Goal: Task Accomplishment & Management: Manage account settings

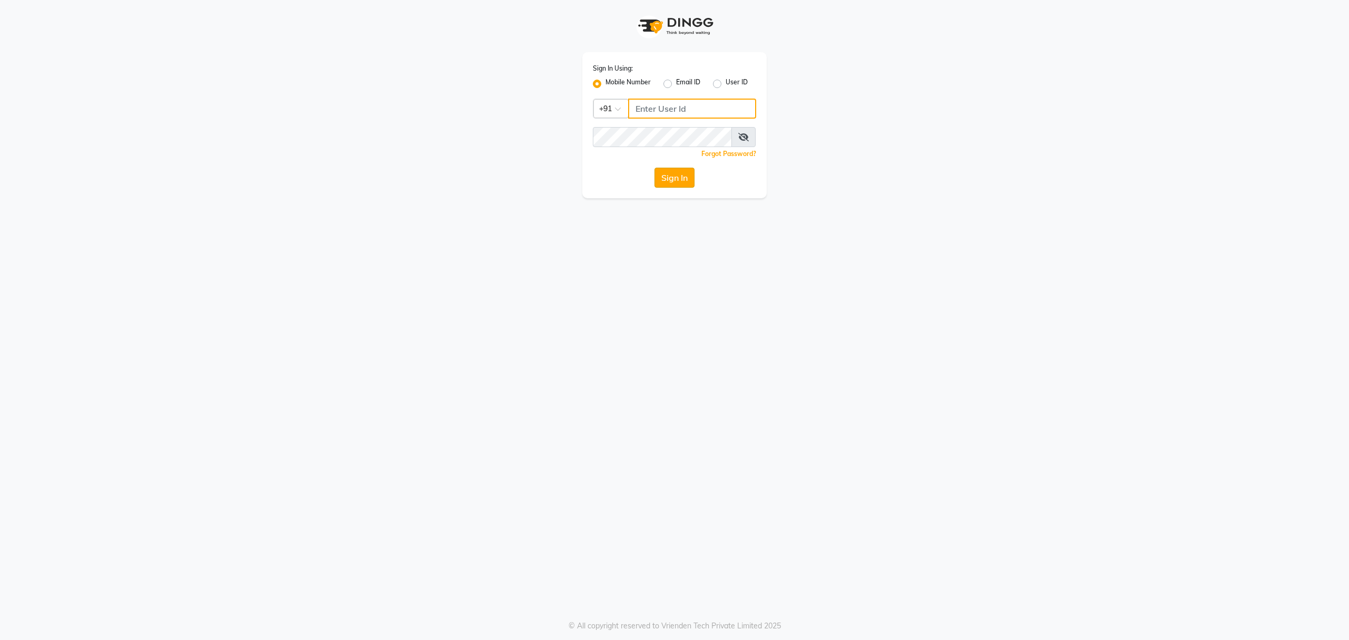
type input "8010688556"
click at [660, 179] on button "Sign In" at bounding box center [674, 178] width 40 height 20
type input "8010688556"
click at [686, 180] on button "Sign In" at bounding box center [674, 178] width 40 height 20
type input "8010688556"
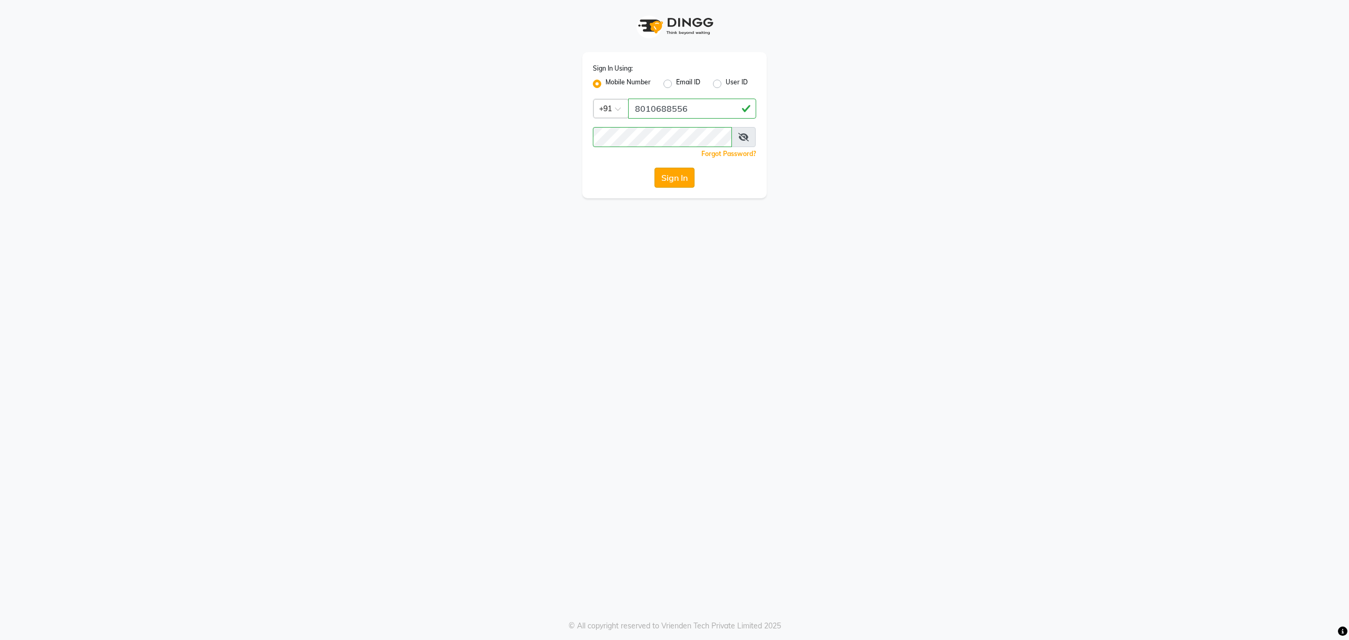
click at [674, 178] on button "Sign In" at bounding box center [674, 178] width 40 height 20
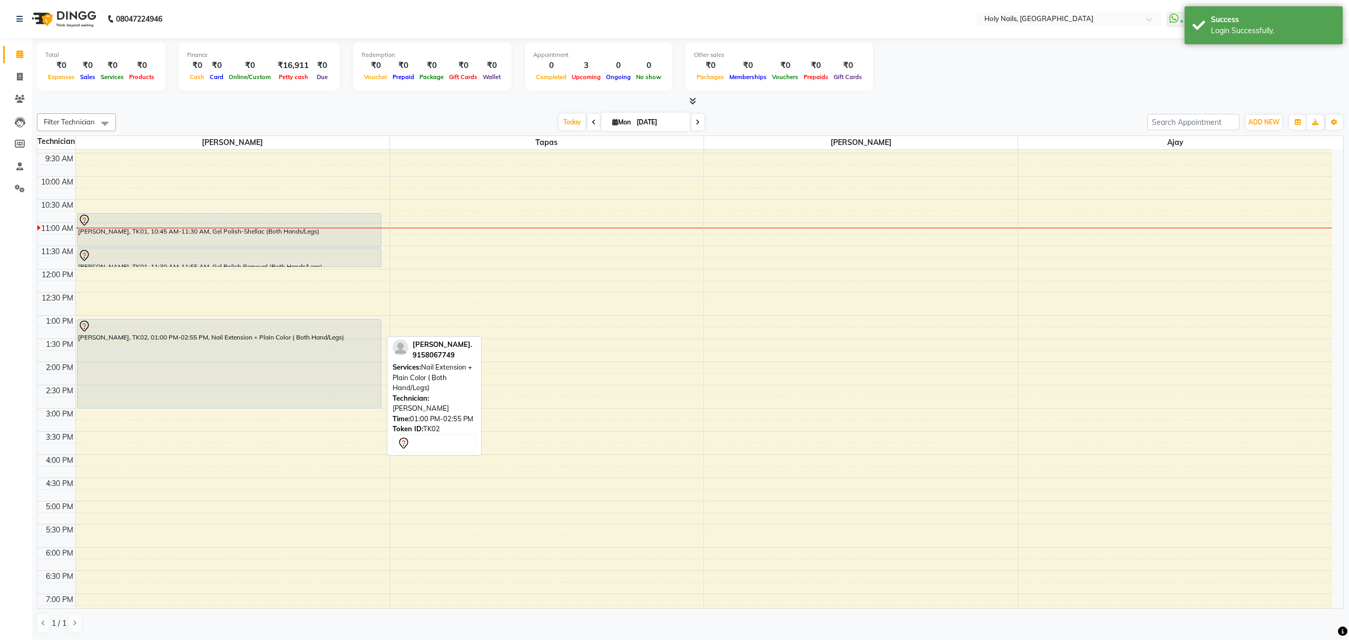
scroll to position [63, 0]
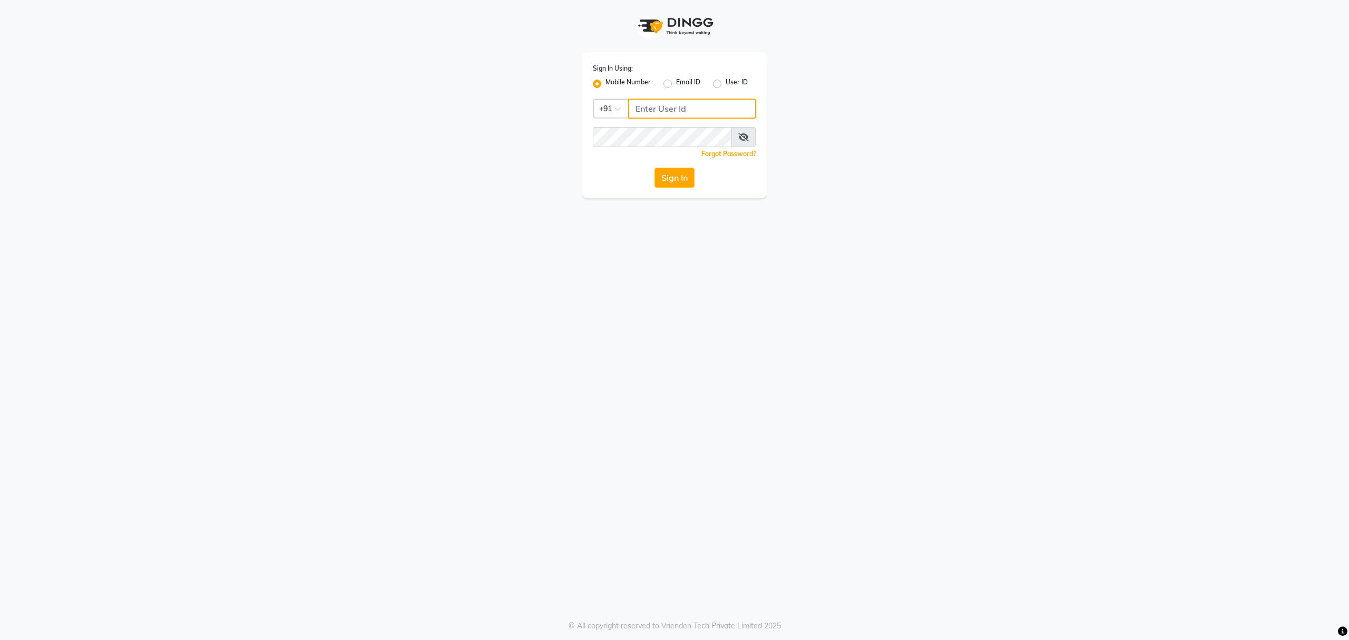
type input "8010688556"
drag, startPoint x: 666, startPoint y: 178, endPoint x: 672, endPoint y: 184, distance: 8.6
click at [668, 181] on button "Sign In" at bounding box center [674, 178] width 40 height 20
type input "8010688556"
click at [679, 175] on button "Sign In" at bounding box center [674, 178] width 40 height 20
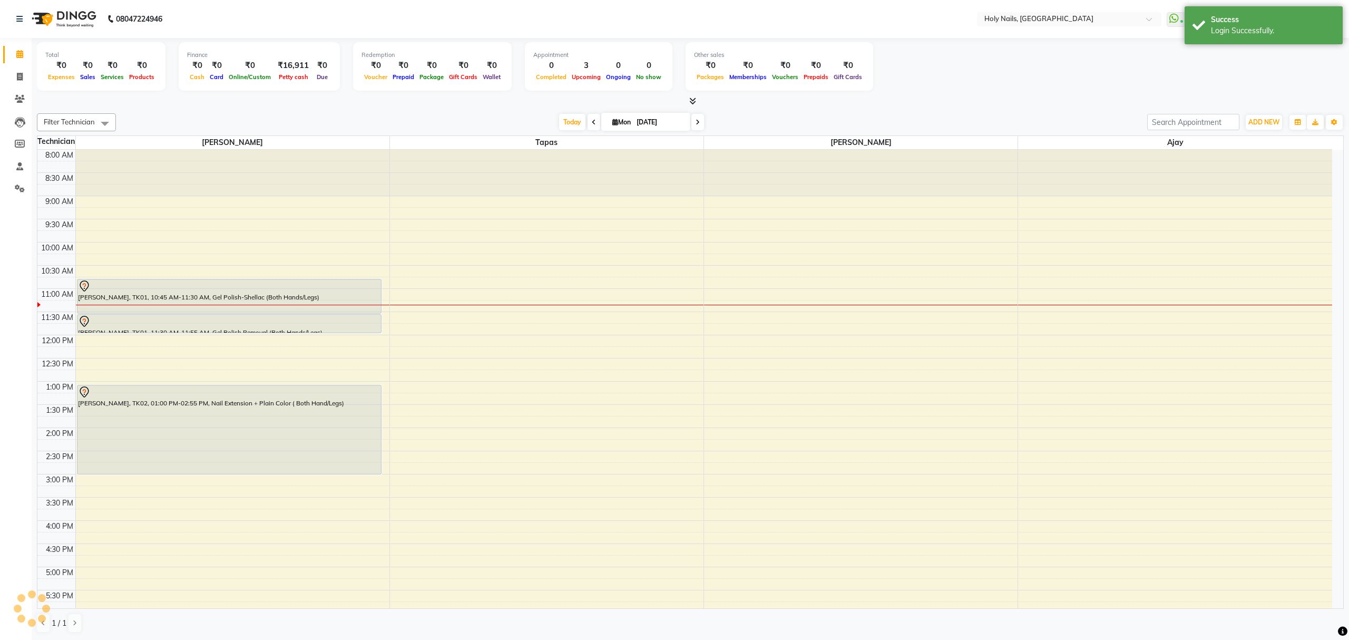
scroll to position [81, 0]
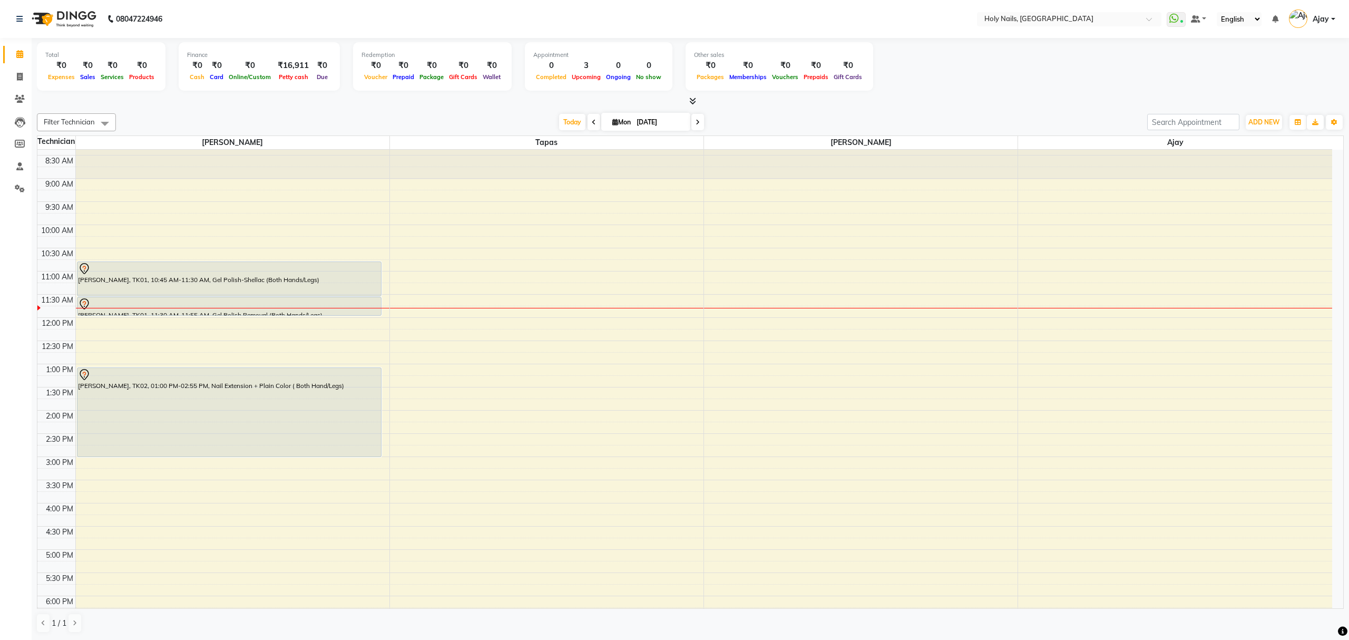
scroll to position [13, 0]
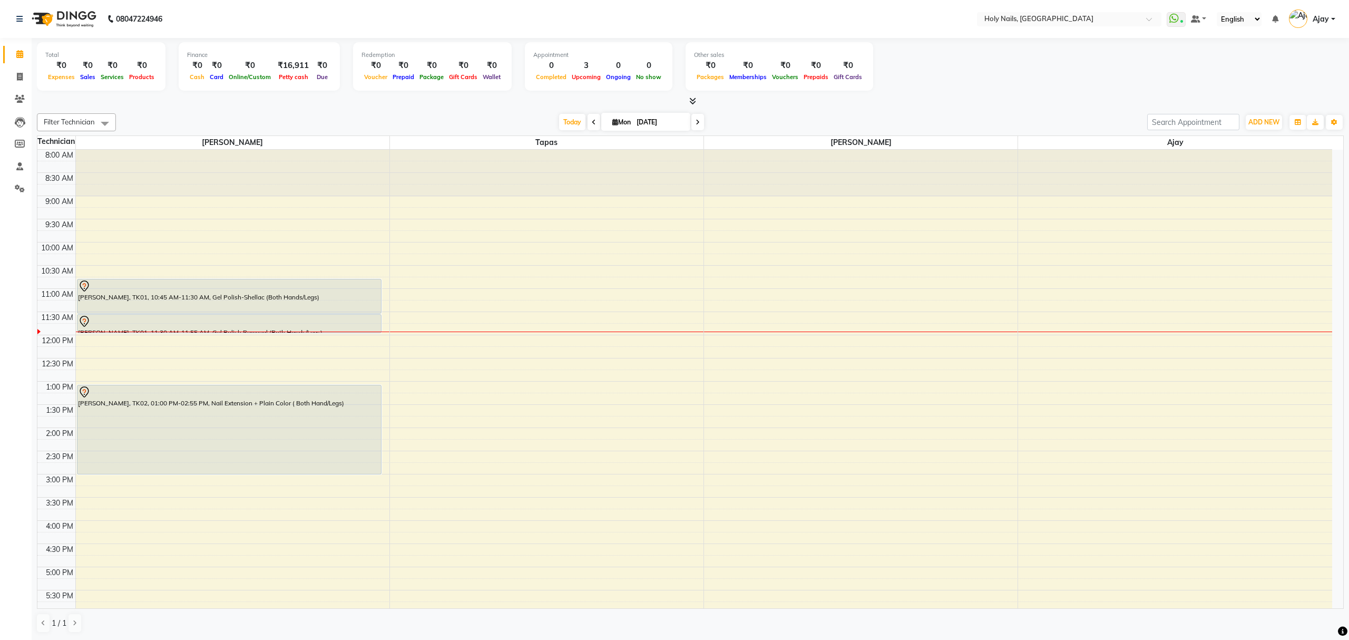
scroll to position [70, 0]
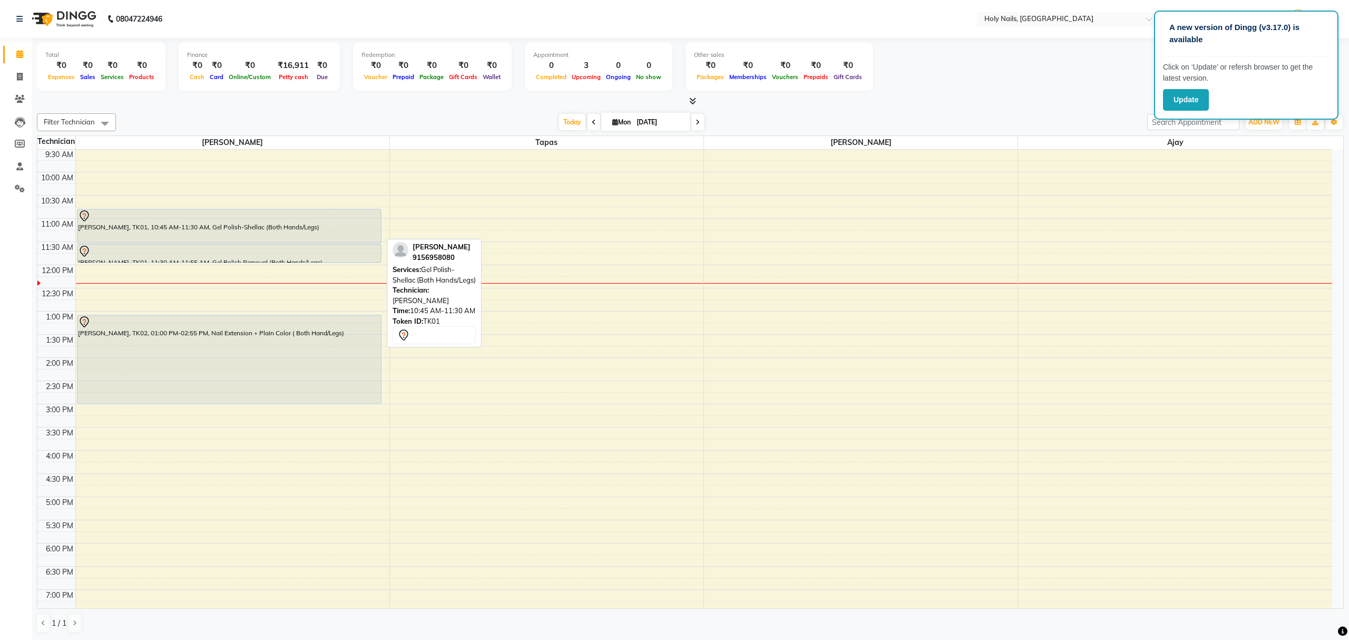
click at [293, 228] on div "Himanshi Nathatni, TK01, 10:45 AM-11:30 AM, Gel Polish-Shellac (Both Hands/Legs)" at bounding box center [228, 226] width 303 height 34
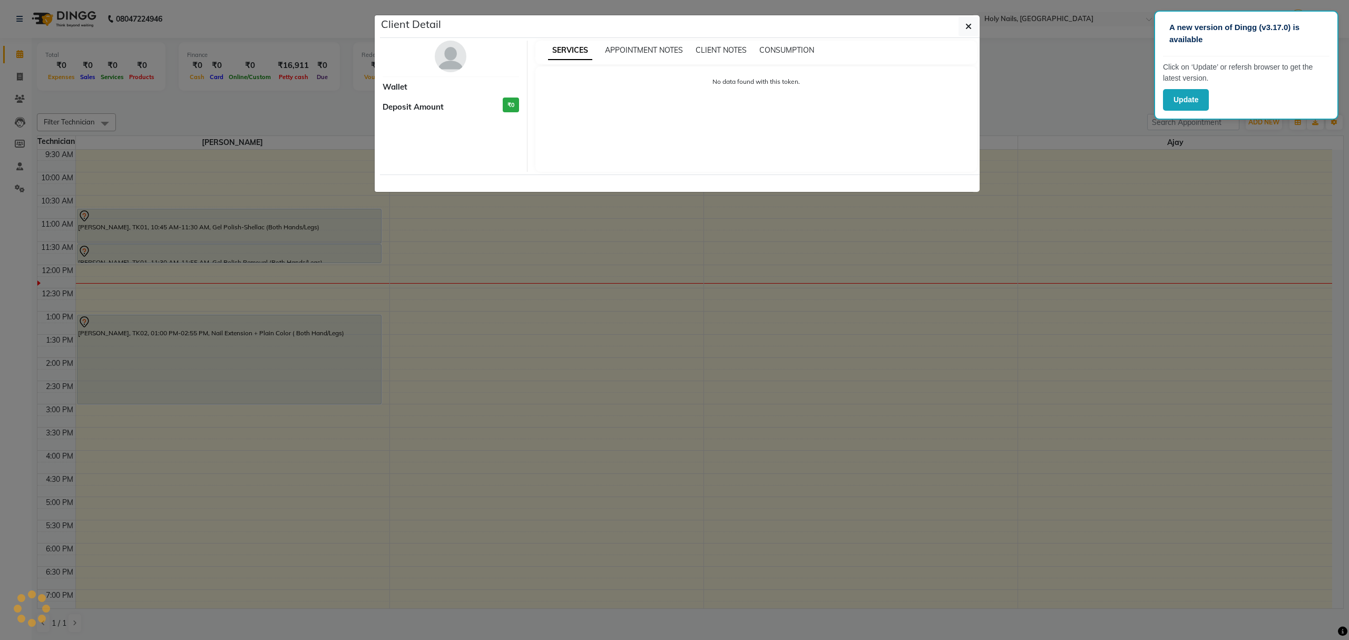
select select "7"
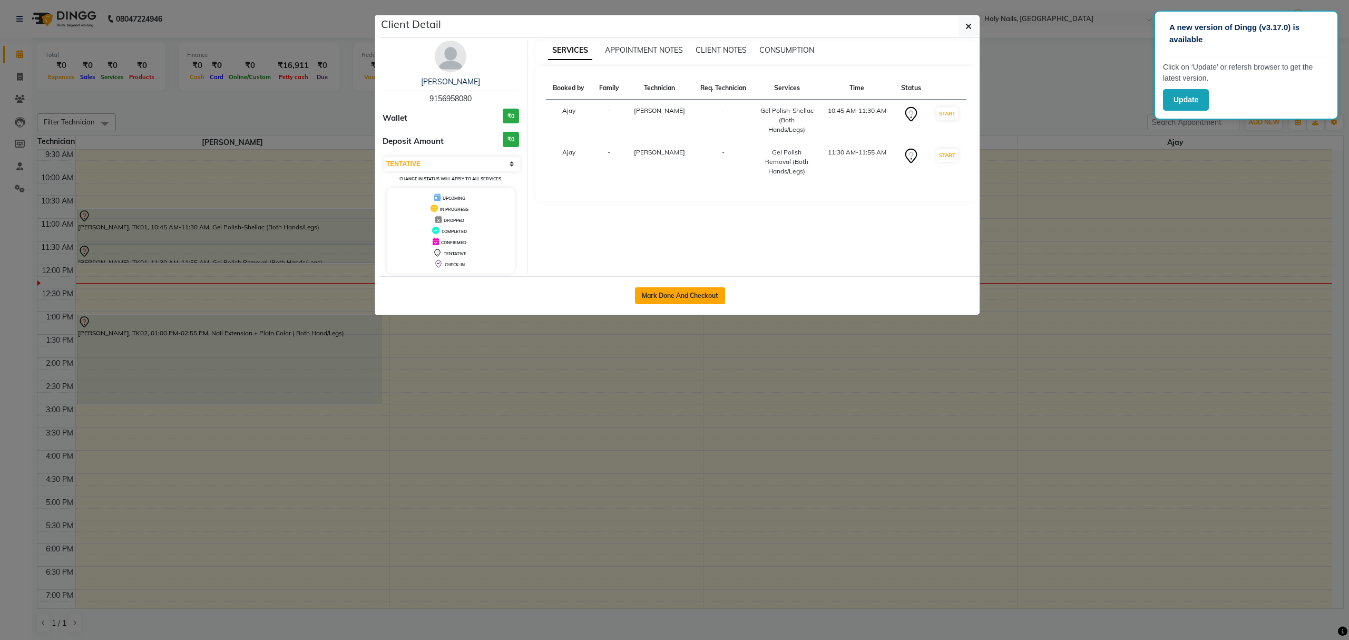
click at [688, 288] on button "Mark Done And Checkout" at bounding box center [680, 295] width 90 height 17
select select "6066"
select select "service"
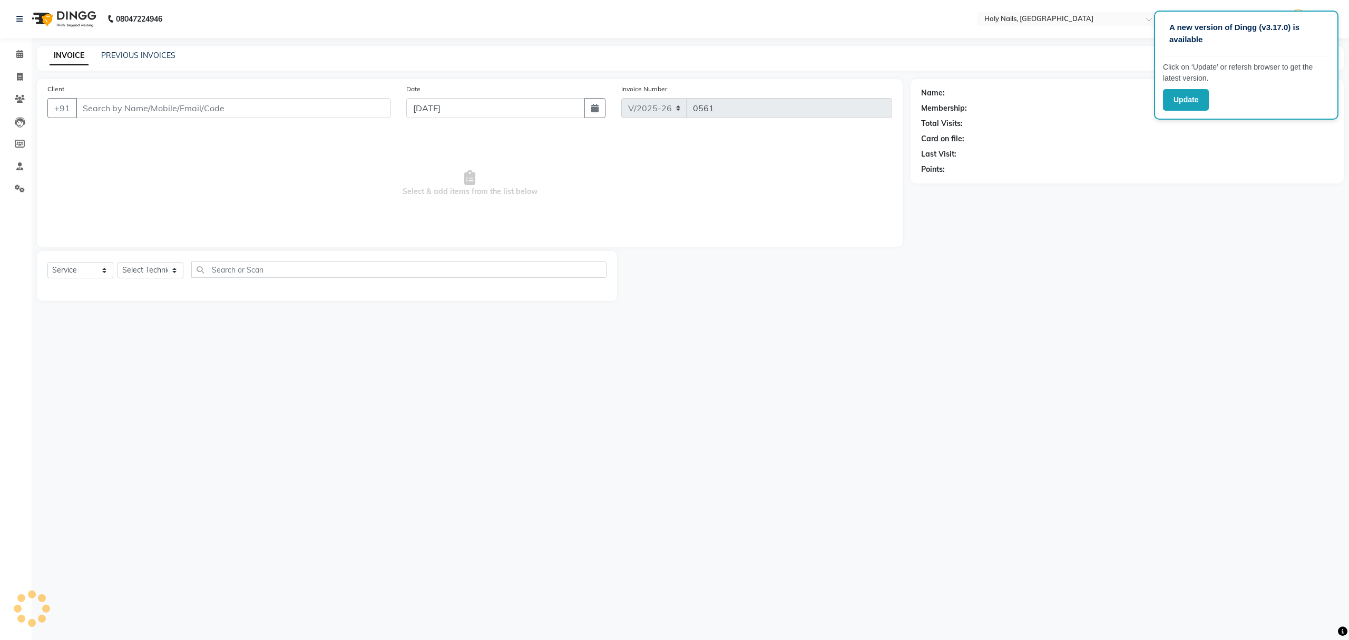
type input "91******80"
select select "43997"
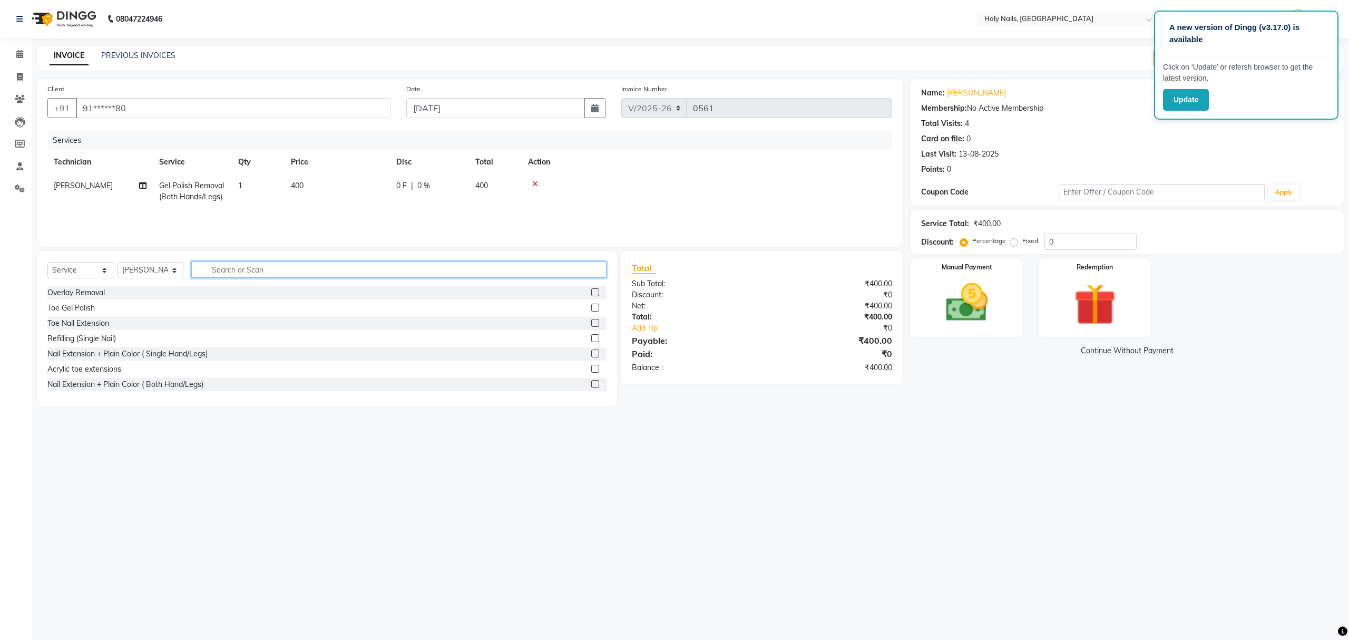
click at [358, 266] on input "text" at bounding box center [398, 269] width 415 height 16
type input "gel"
click at [591, 354] on label at bounding box center [595, 353] width 8 height 8
click at [591, 354] on input "checkbox" at bounding box center [594, 353] width 7 height 7
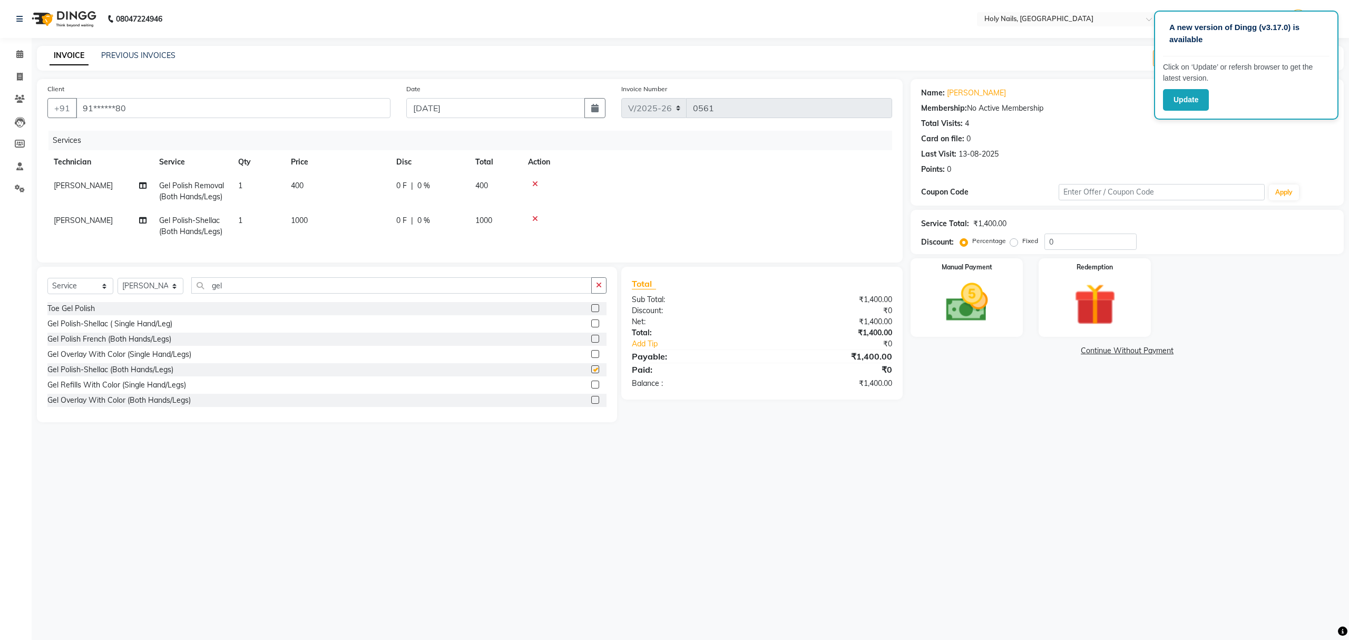
checkbox input "false"
click at [345, 291] on input "gel" at bounding box center [391, 285] width 400 height 16
type input "g"
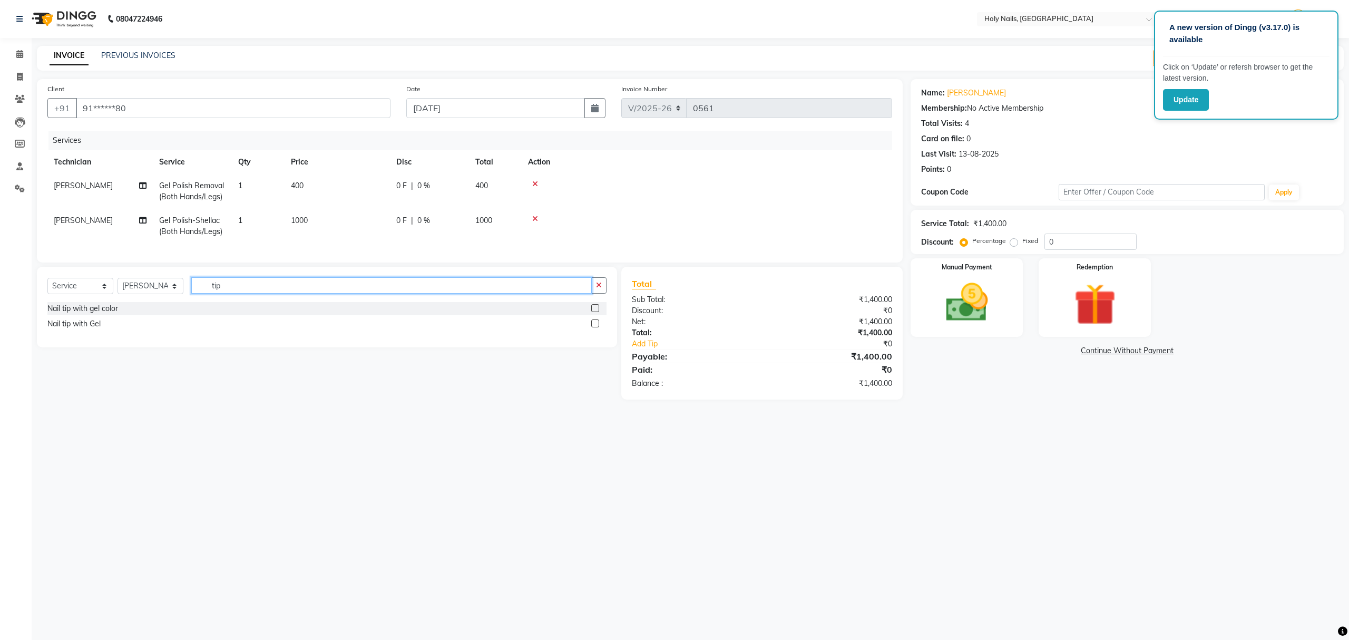
type input "tip"
click at [590, 330] on div "Nail tip with Gel" at bounding box center [326, 323] width 559 height 13
click at [595, 327] on label at bounding box center [595, 323] width 8 height 8
click at [595, 327] on input "checkbox" at bounding box center [594, 323] width 7 height 7
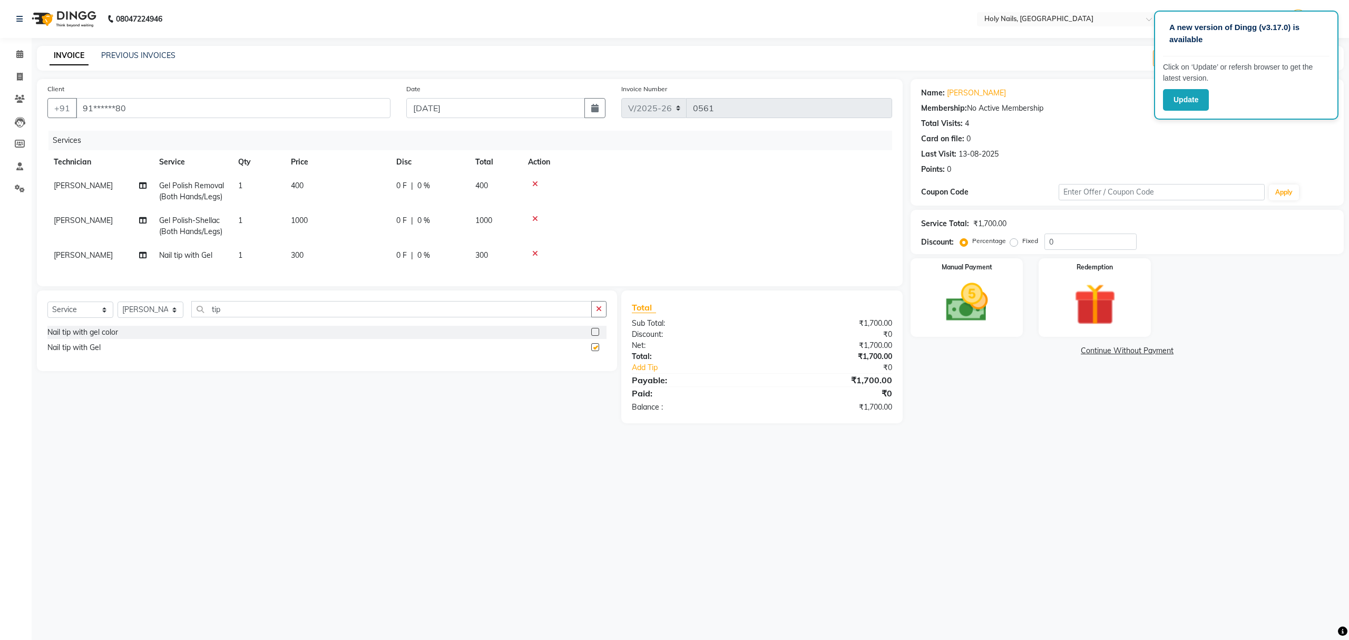
checkbox input "false"
click at [251, 253] on td "1" at bounding box center [258, 255] width 53 height 24
select select "43997"
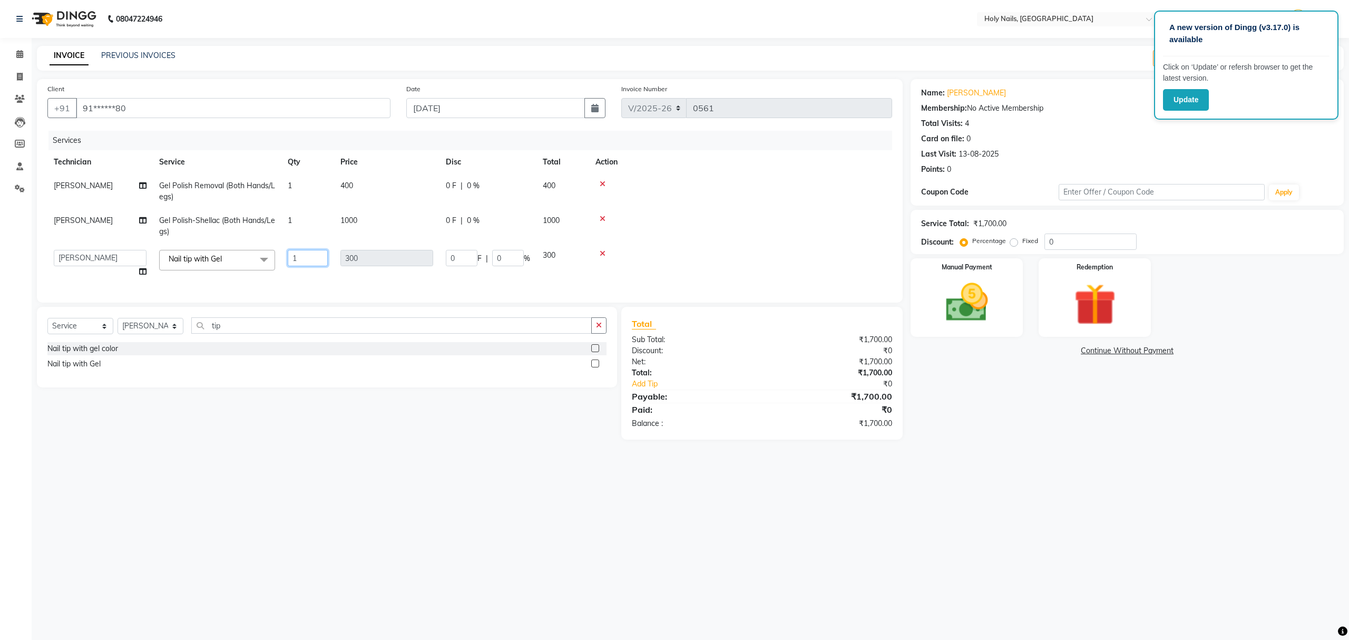
drag, startPoint x: 312, startPoint y: 257, endPoint x: 339, endPoint y: 285, distance: 38.7
click at [314, 257] on input "1" at bounding box center [308, 258] width 40 height 16
type input "3"
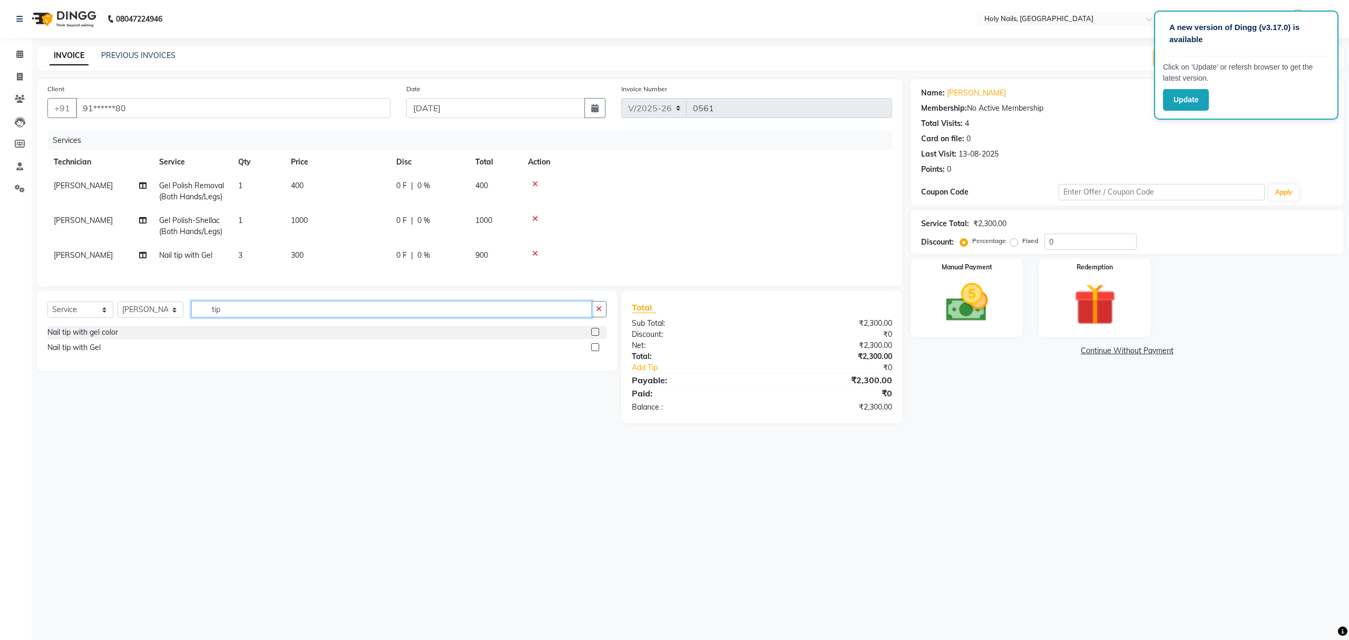
click at [441, 326] on div "Select Service Product Membership Package Voucher Prepaid Gift Card Select Tech…" at bounding box center [326, 313] width 559 height 25
type input "t"
type input "glitt"
click at [594, 336] on label at bounding box center [595, 332] width 8 height 8
click at [594, 336] on input "checkbox" at bounding box center [594, 332] width 7 height 7
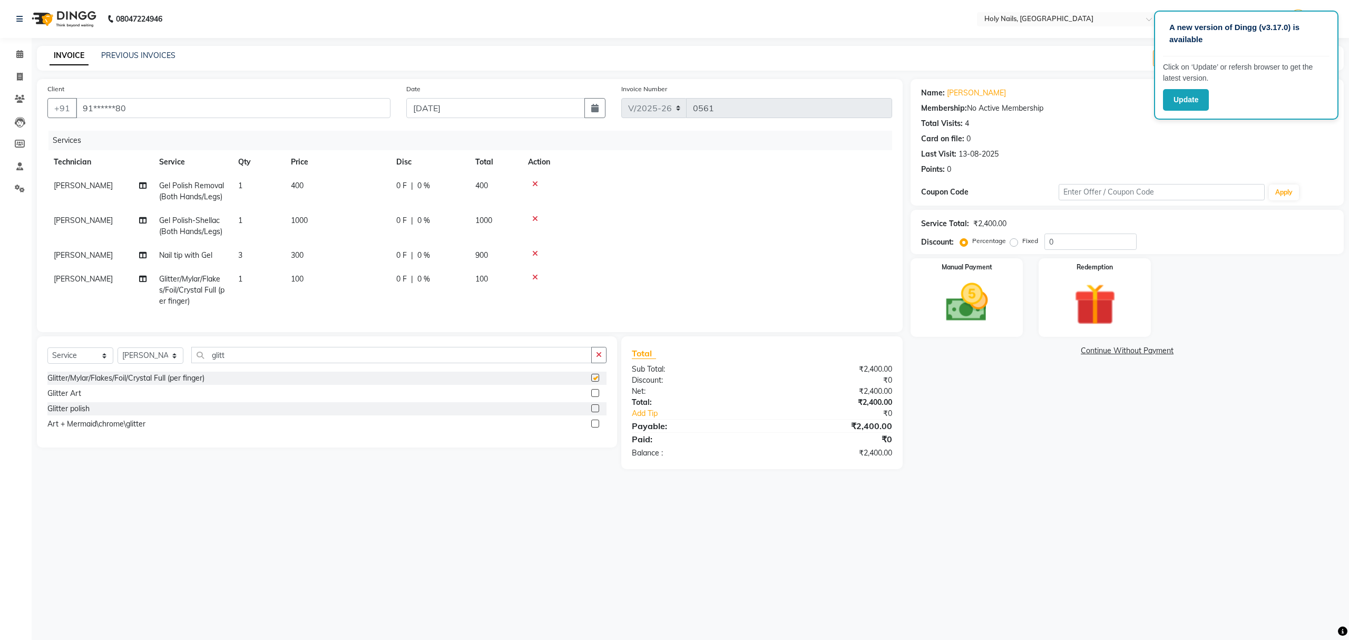
checkbox input "false"
drag, startPoint x: 262, startPoint y: 284, endPoint x: 266, endPoint y: 271, distance: 14.3
click at [262, 282] on td "1" at bounding box center [258, 290] width 53 height 46
select select "43997"
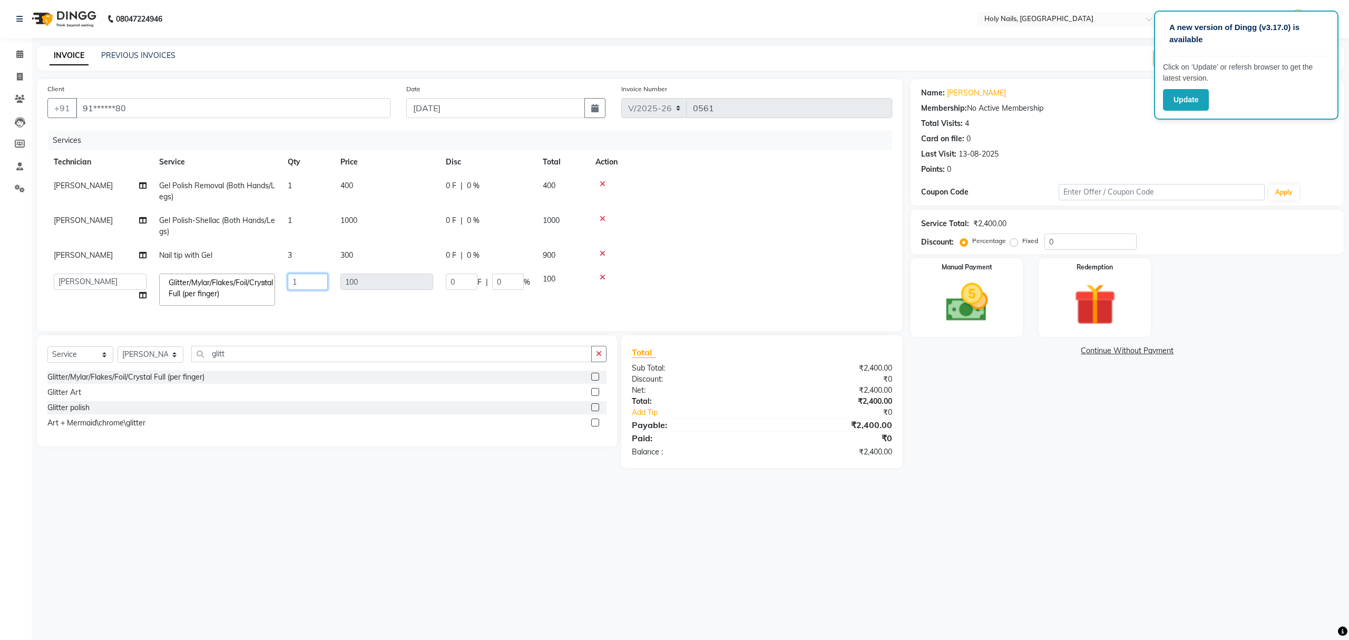
click at [300, 283] on input "1" at bounding box center [308, 281] width 40 height 16
type input "2"
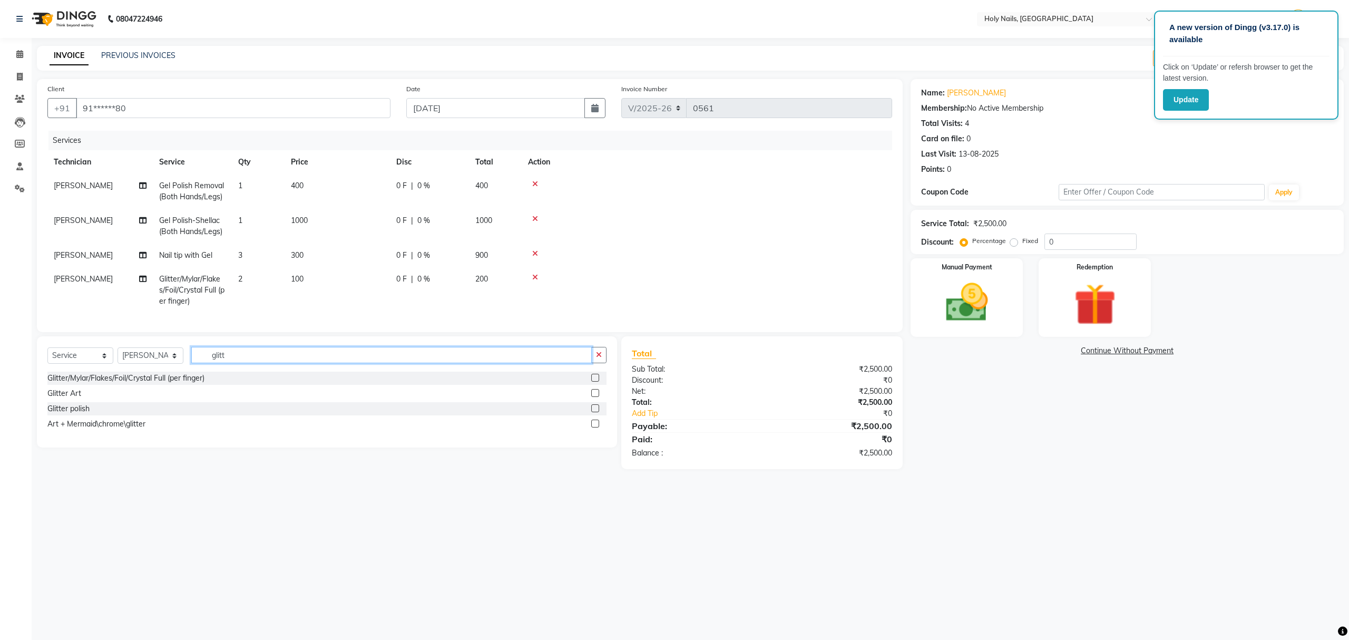
click at [419, 363] on input "glitt" at bounding box center [391, 355] width 400 height 16
click at [1022, 239] on label "Fixed" at bounding box center [1030, 240] width 16 height 9
click at [1012, 239] on input "Fixed" at bounding box center [1015, 240] width 7 height 7
radio input "true"
click at [1077, 242] on input "0" at bounding box center [1090, 241] width 92 height 16
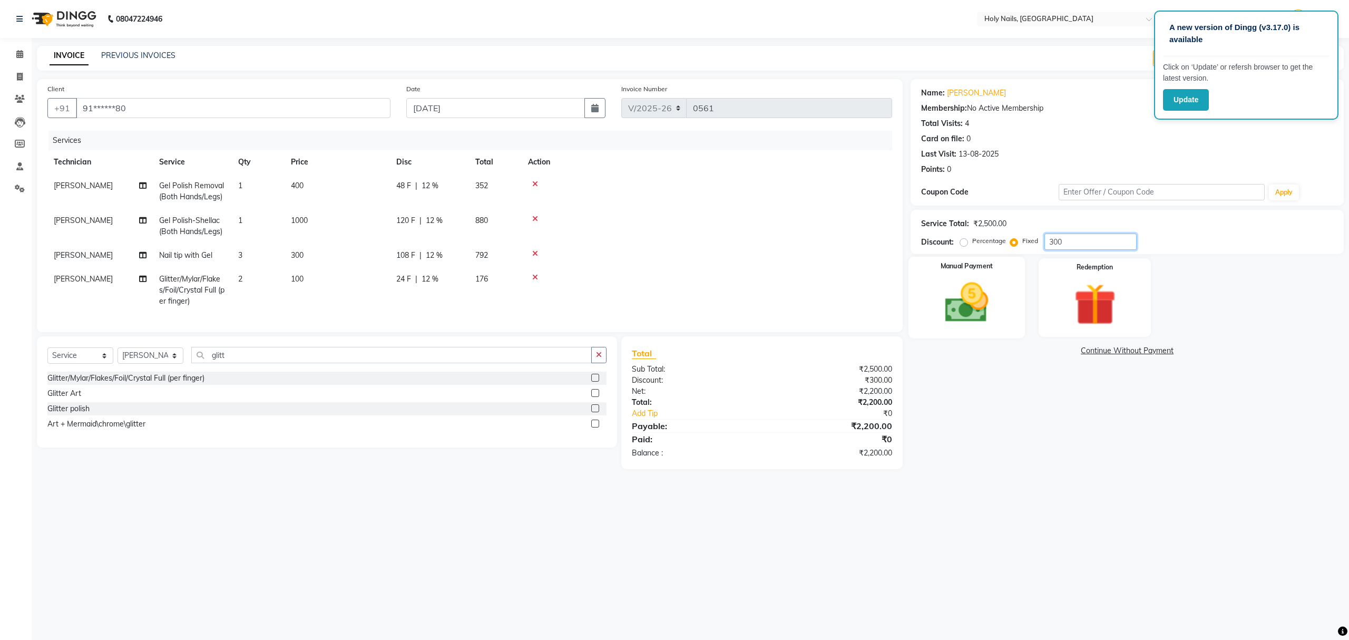
type input "300"
click at [974, 317] on img at bounding box center [966, 303] width 71 height 51
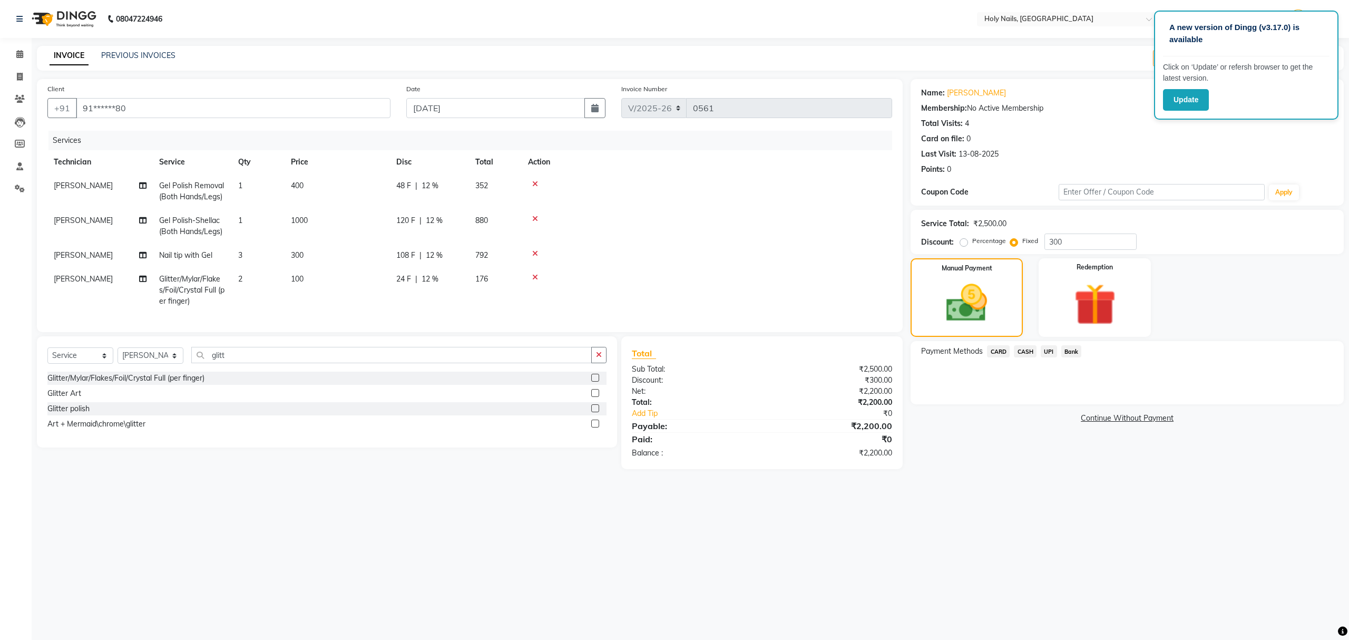
drag, startPoint x: 1049, startPoint y: 350, endPoint x: 1048, endPoint y: 358, distance: 8.5
click at [1048, 350] on span "UPI" at bounding box center [1048, 351] width 16 height 12
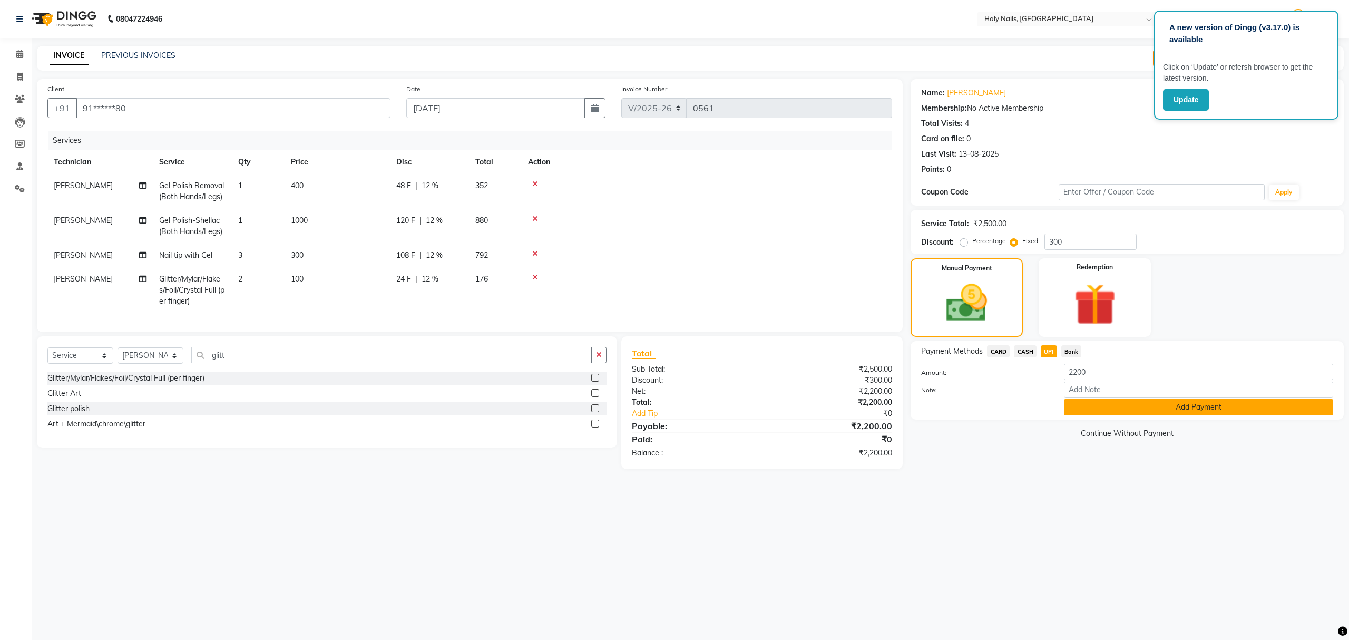
click at [1173, 414] on button "Add Payment" at bounding box center [1198, 407] width 269 height 16
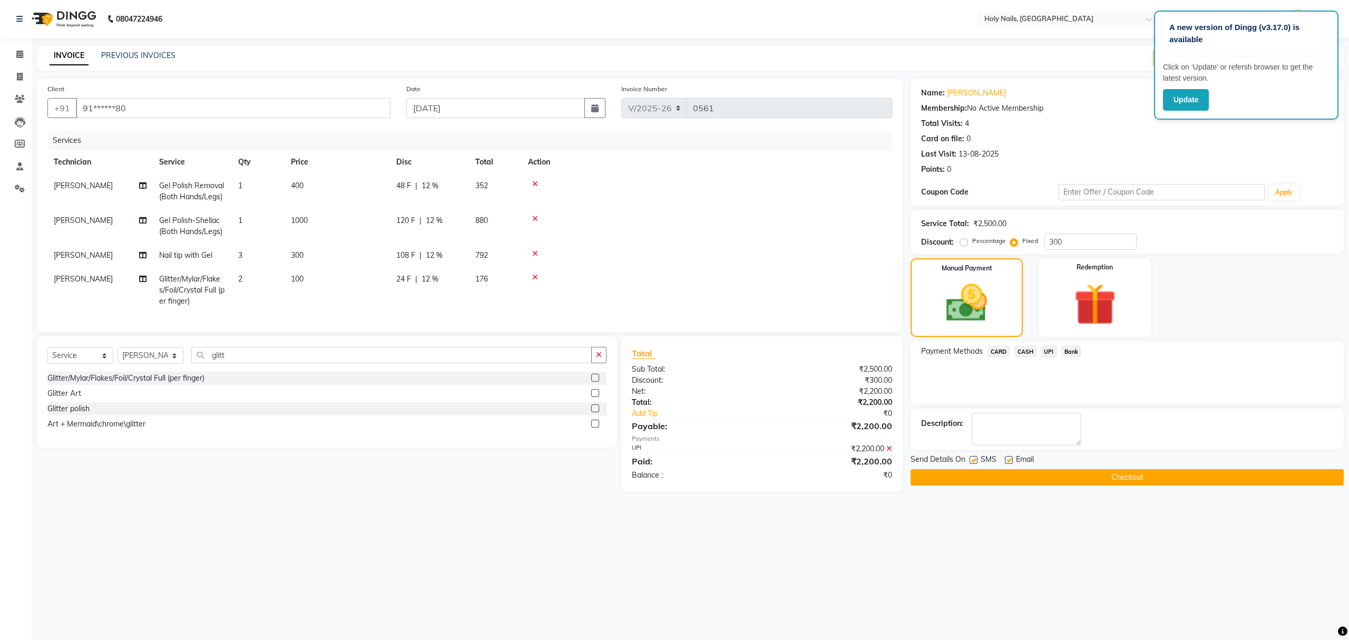
click at [1145, 483] on button "Checkout" at bounding box center [1126, 477] width 433 height 16
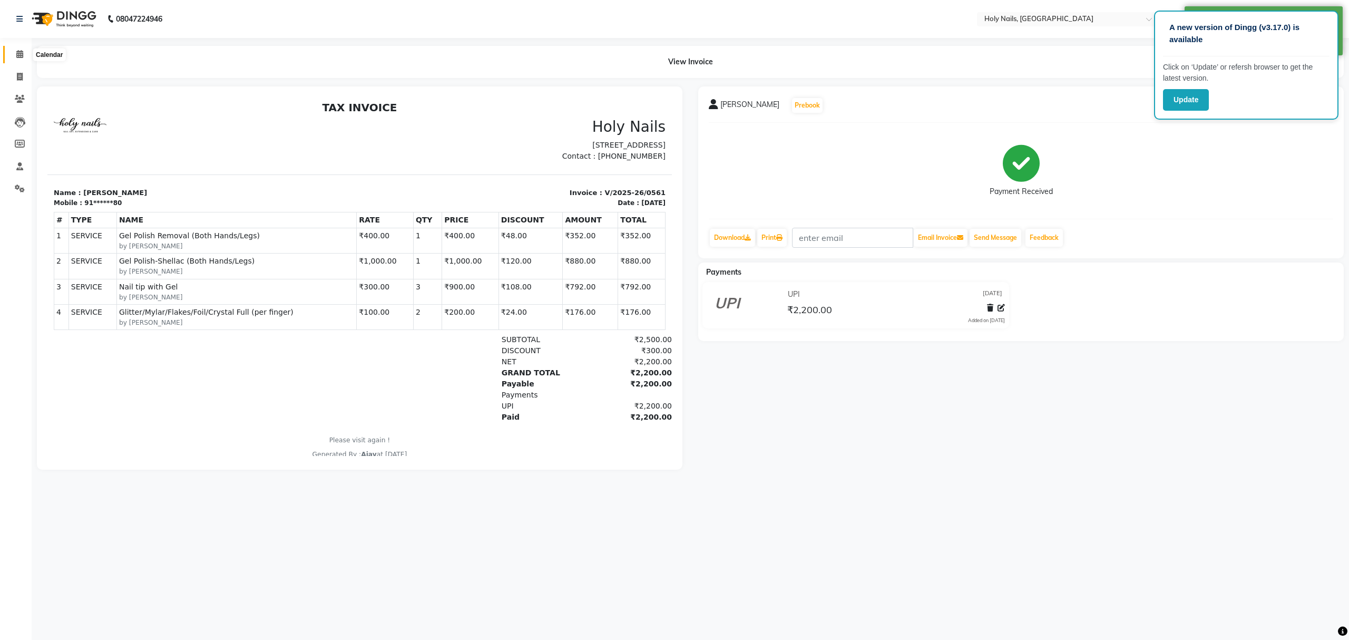
click at [16, 55] on icon at bounding box center [19, 54] width 7 height 8
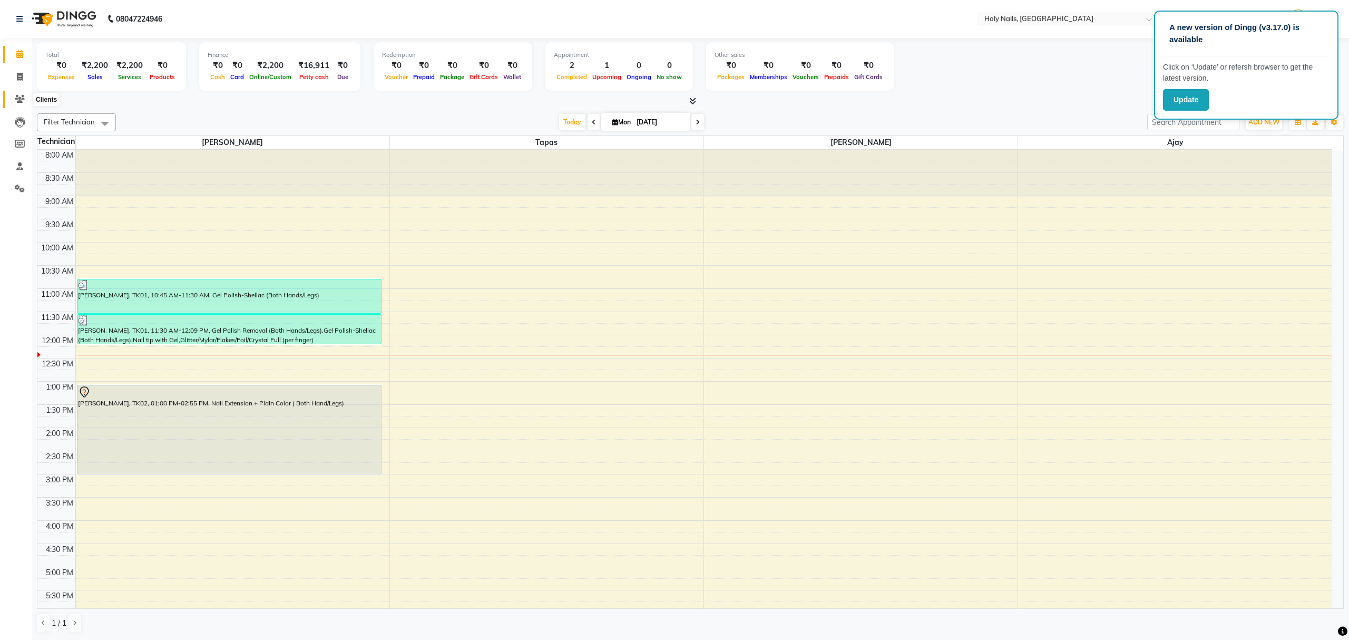
click at [15, 97] on icon at bounding box center [20, 99] width 10 height 8
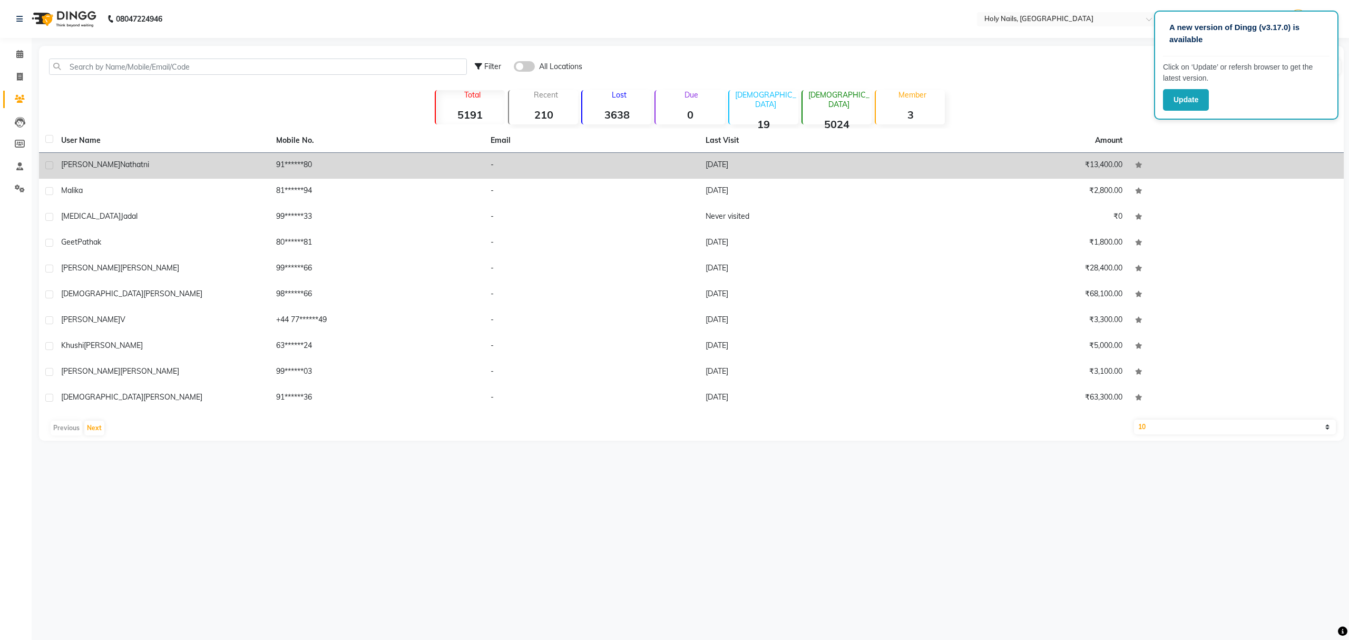
click at [80, 160] on span "Himanshi" at bounding box center [90, 164] width 59 height 9
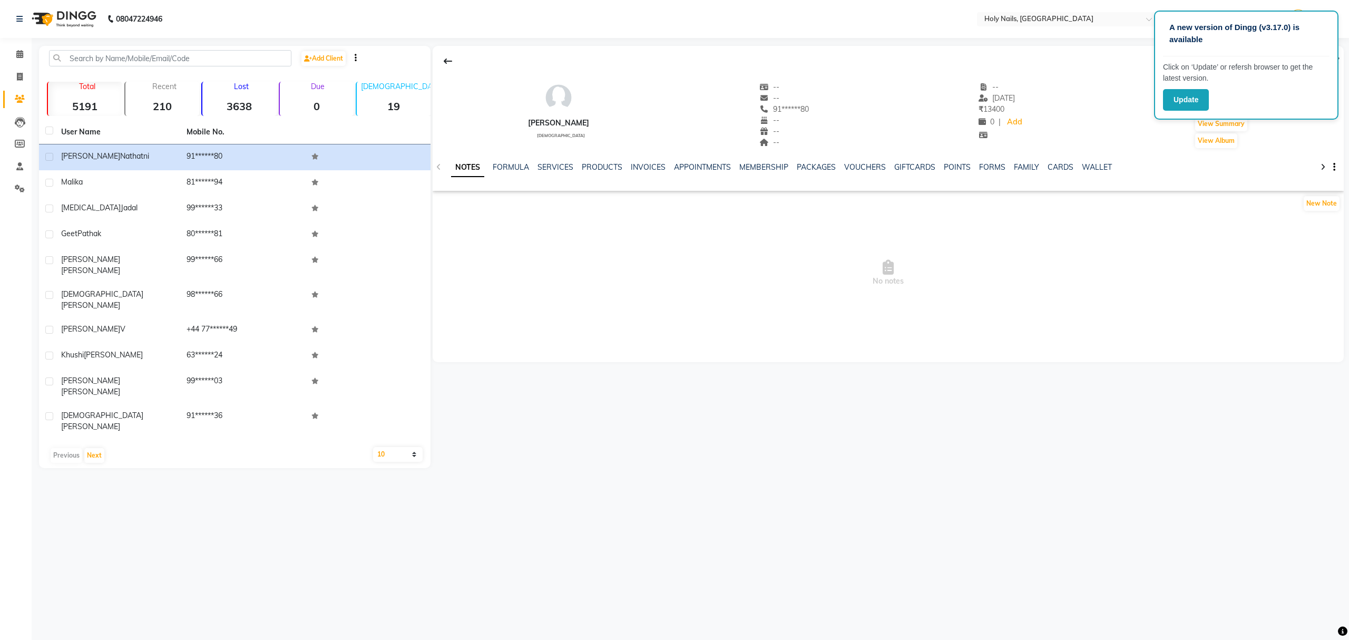
click at [1075, 116] on div "Himanshi Nathatni female -- -- 91******80 -- -- -- -- 01-09-2025 ₹ 13400 0 | Ad…" at bounding box center [888, 110] width 911 height 78
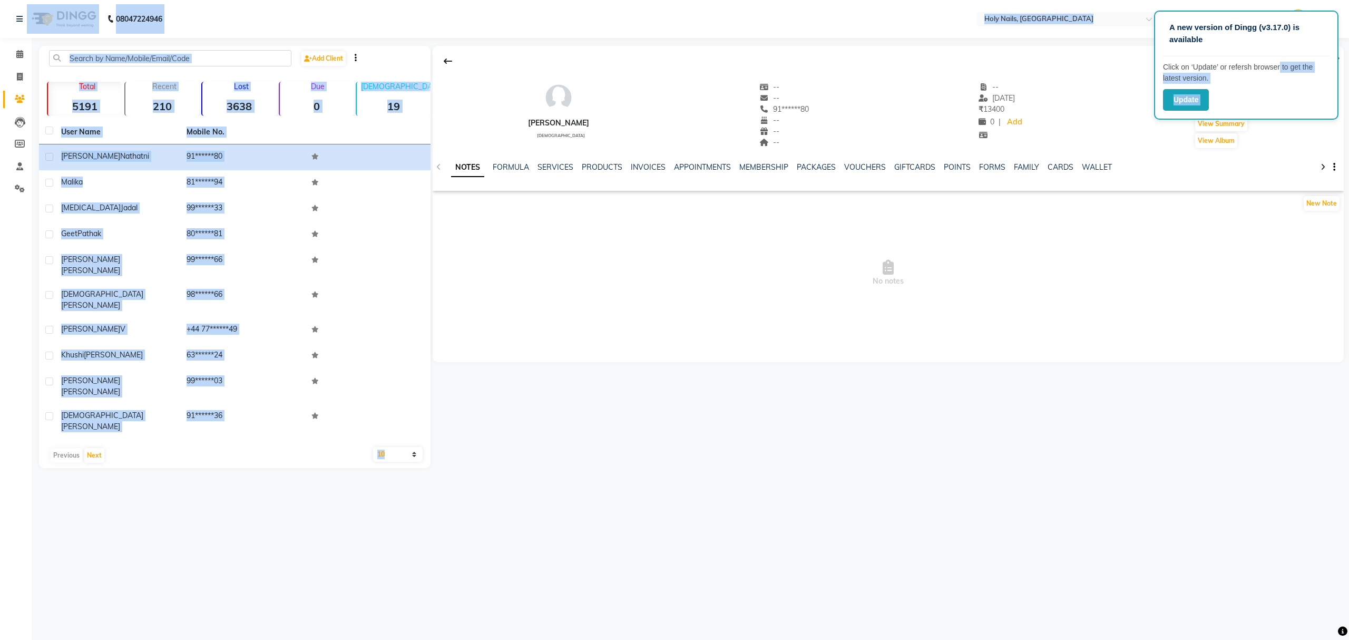
drag, startPoint x: 1275, startPoint y: 58, endPoint x: 1086, endPoint y: 68, distance: 188.9
click at [1086, 68] on app-root "A new version of Dingg (v3.17.0) is available Click on ‘Update’ or refersh brow…" at bounding box center [674, 242] width 1349 height 484
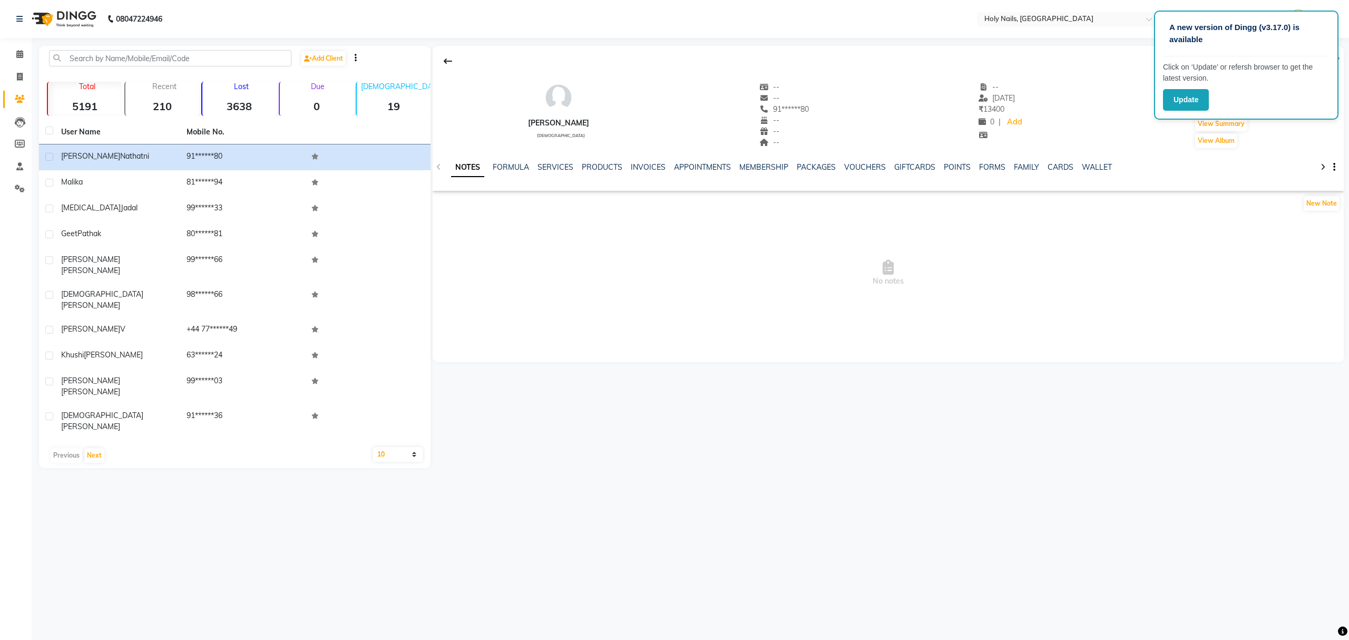
click at [1133, 386] on div "Himanshi Nathatni female -- -- 91******80 -- -- -- -- 01-09-2025 ₹ 13400 0 | Ad…" at bounding box center [886, 257] width 913 height 422
click at [20, 55] on icon at bounding box center [19, 54] width 7 height 8
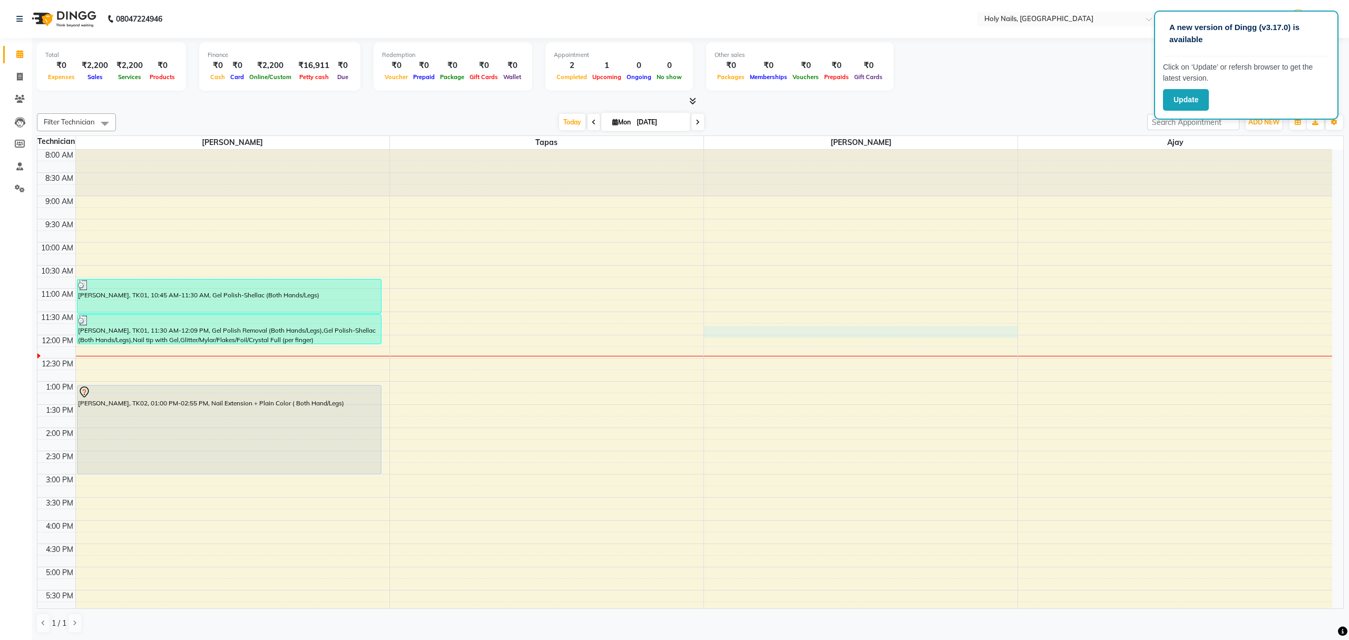
click at [774, 336] on div "8:00 AM 8:30 AM 9:00 AM 9:30 AM 10:00 AM 10:30 AM 11:00 AM 11:30 AM 12:00 PM 12…" at bounding box center [684, 451] width 1294 height 602
select select "62064"
select select "705"
select select "tentative"
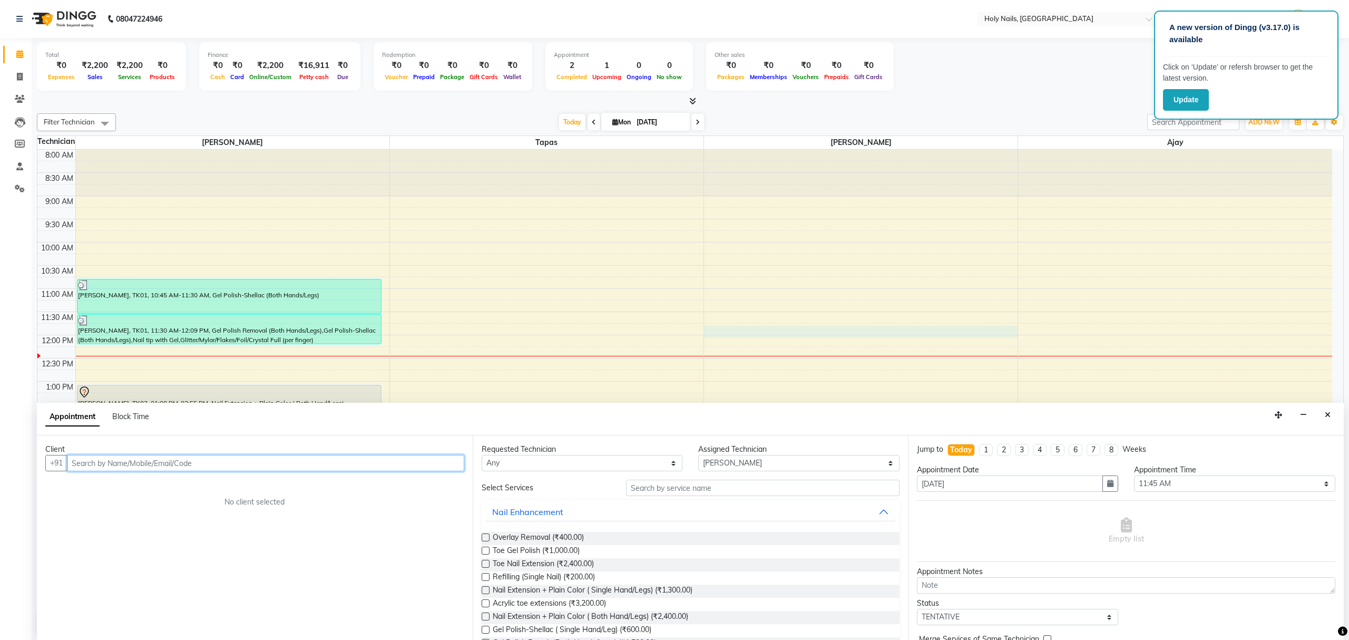
click at [409, 458] on input "text" at bounding box center [265, 463] width 397 height 16
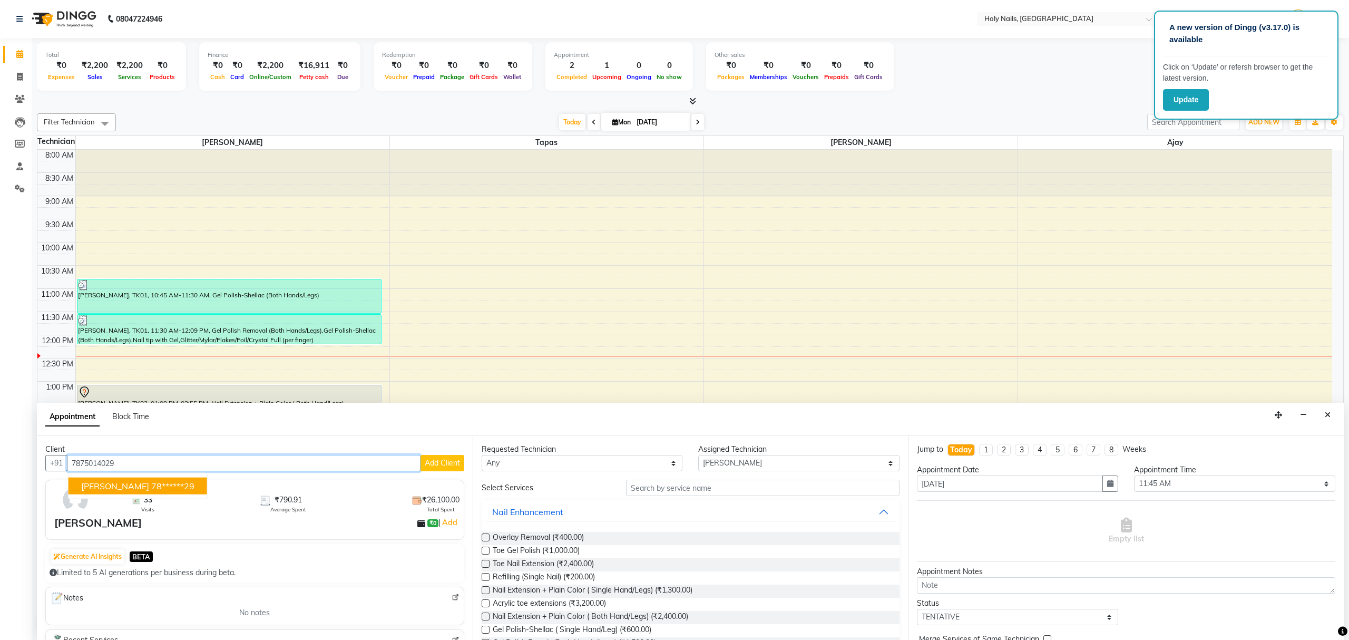
click at [133, 488] on span "Shweta Desai" at bounding box center [115, 485] width 68 height 11
type input "78******29"
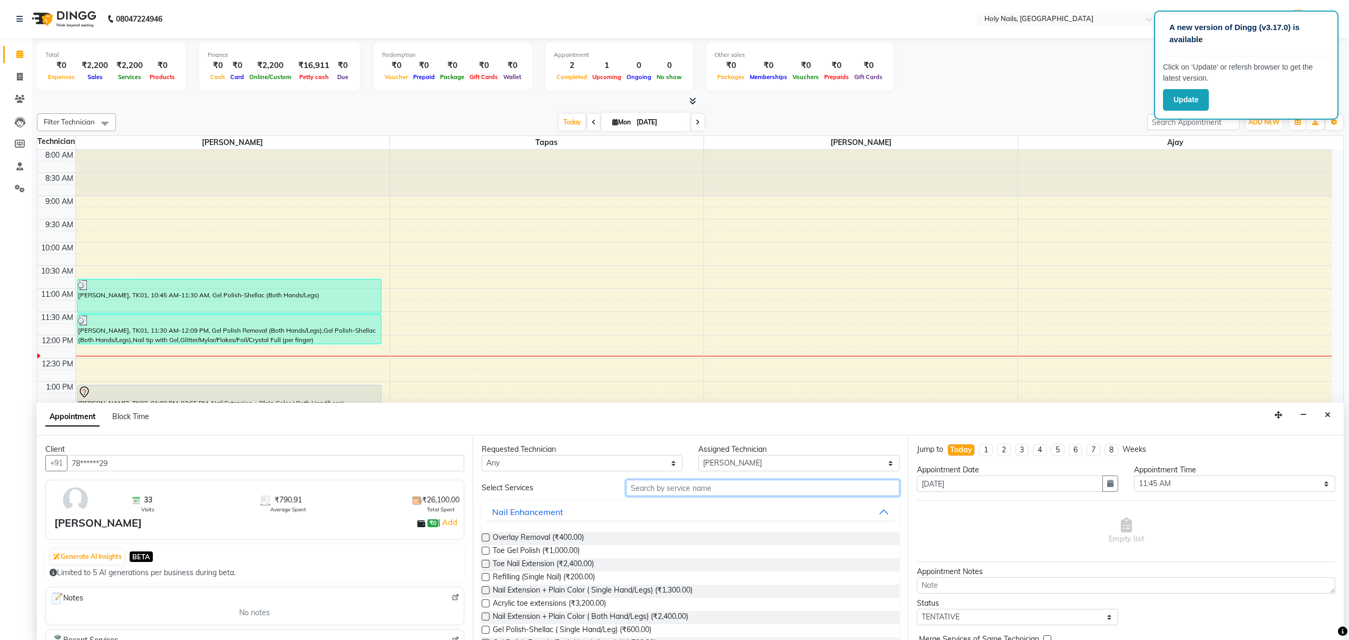
click at [715, 485] on input "text" at bounding box center [762, 487] width 273 height 16
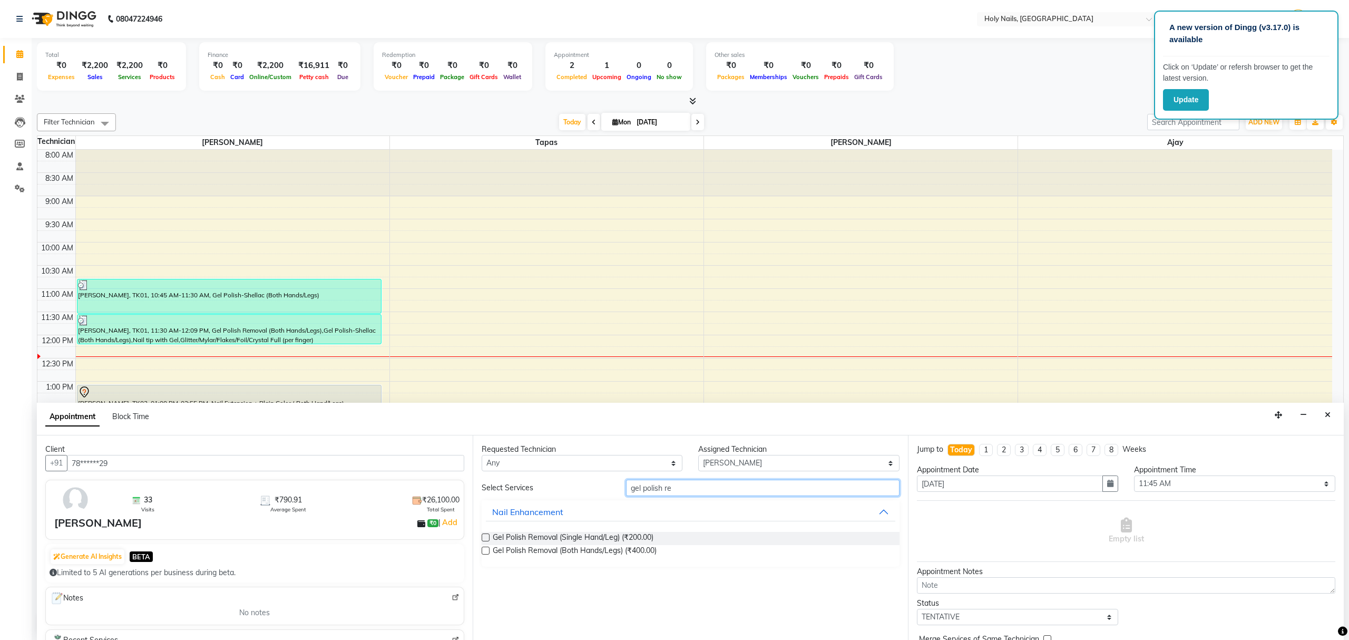
type input "gel polish re"
click at [488, 551] on label at bounding box center [486, 550] width 8 height 8
click at [488, 551] on input "checkbox" at bounding box center [485, 551] width 7 height 7
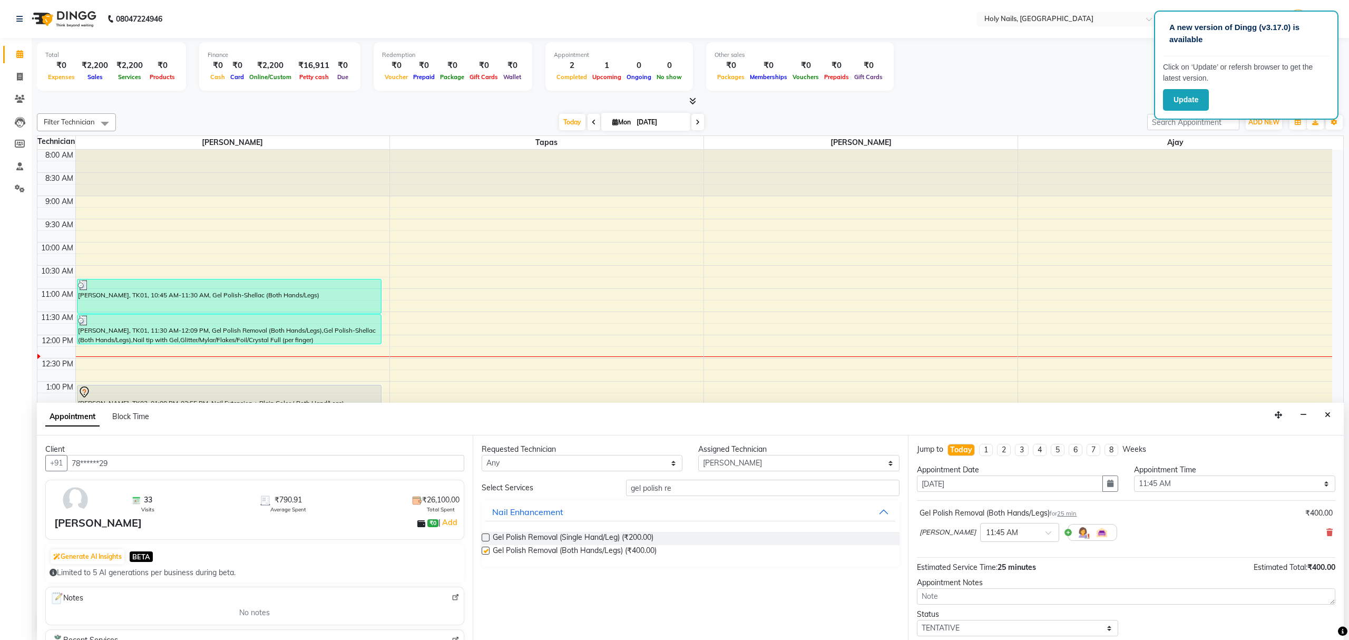
checkbox input "false"
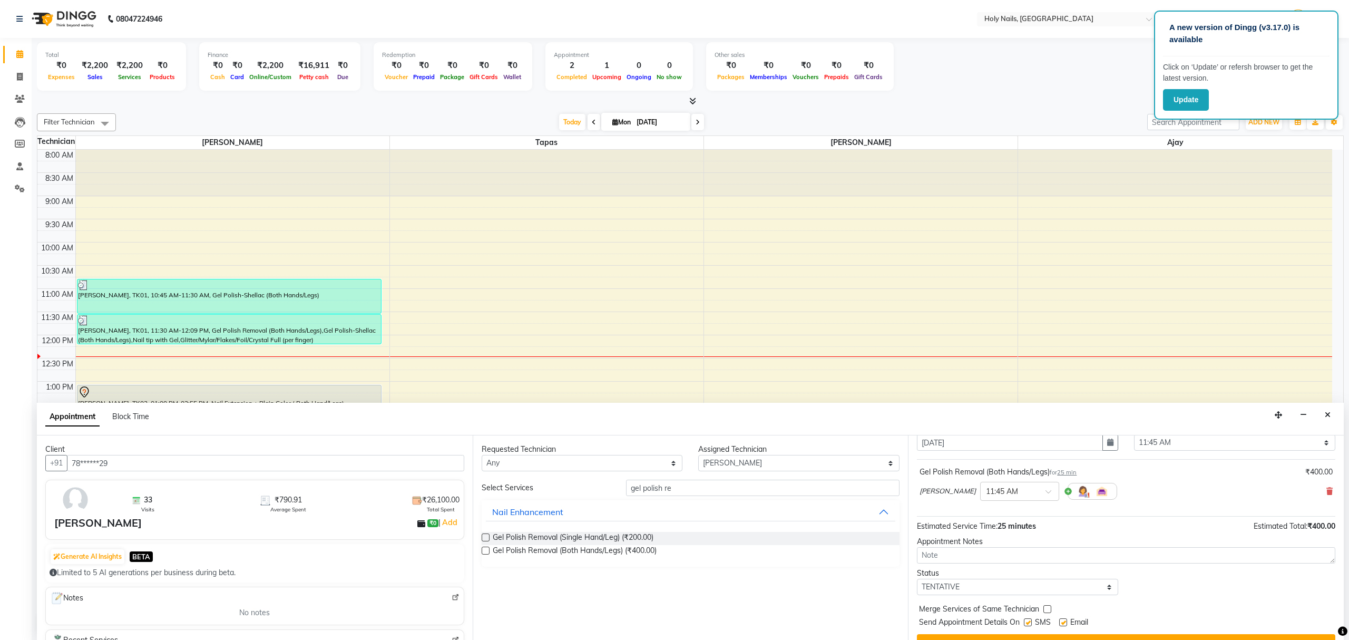
scroll to position [64, 0]
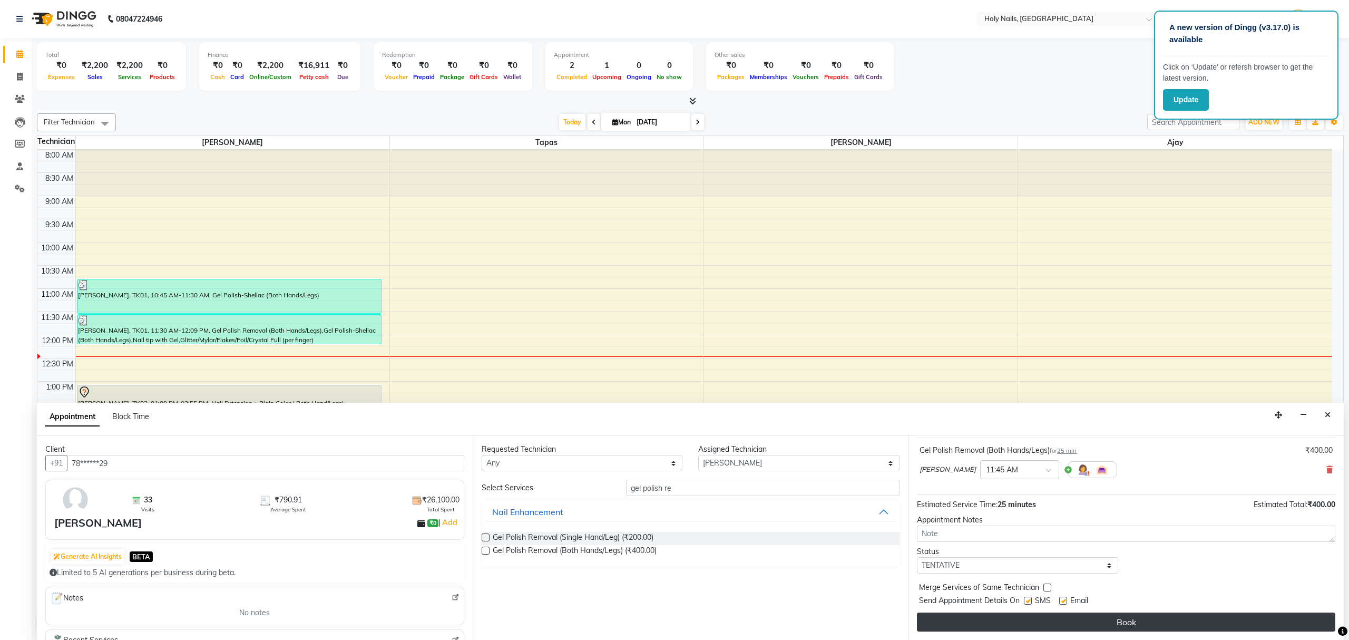
click at [1166, 622] on button "Book" at bounding box center [1126, 621] width 418 height 19
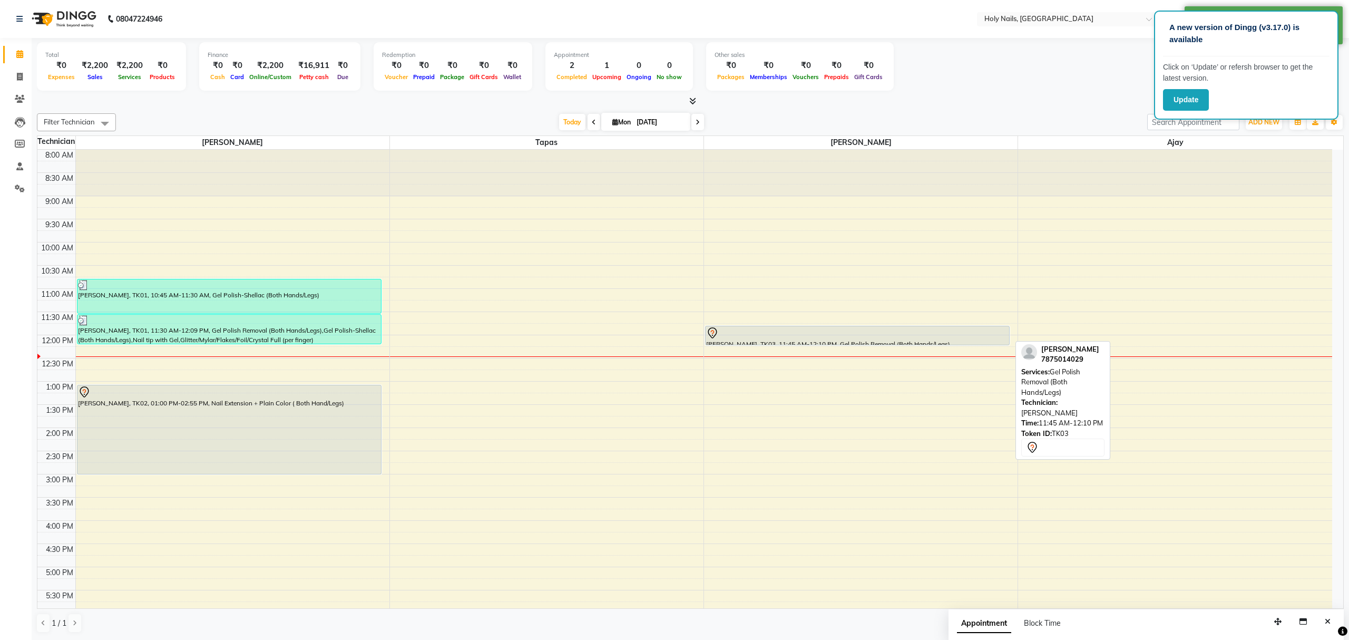
click at [835, 338] on div at bounding box center [857, 333] width 302 height 13
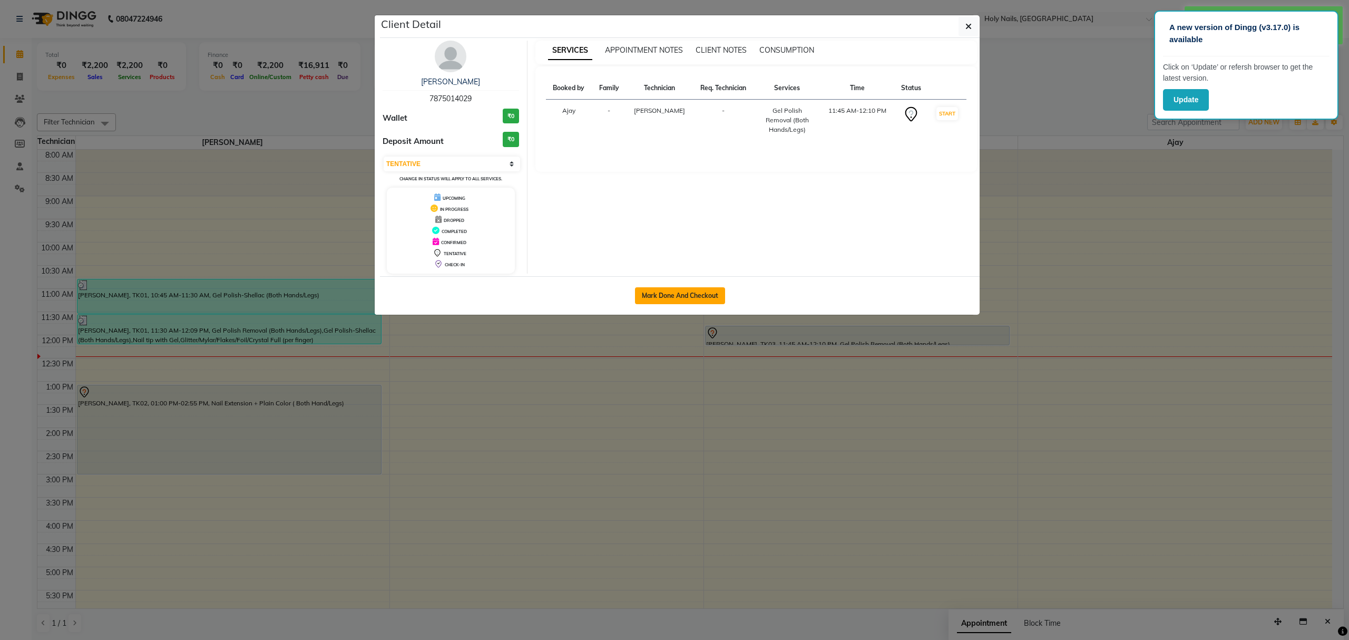
click at [690, 299] on button "Mark Done And Checkout" at bounding box center [680, 295] width 90 height 17
select select "3"
select select "6066"
select select "service"
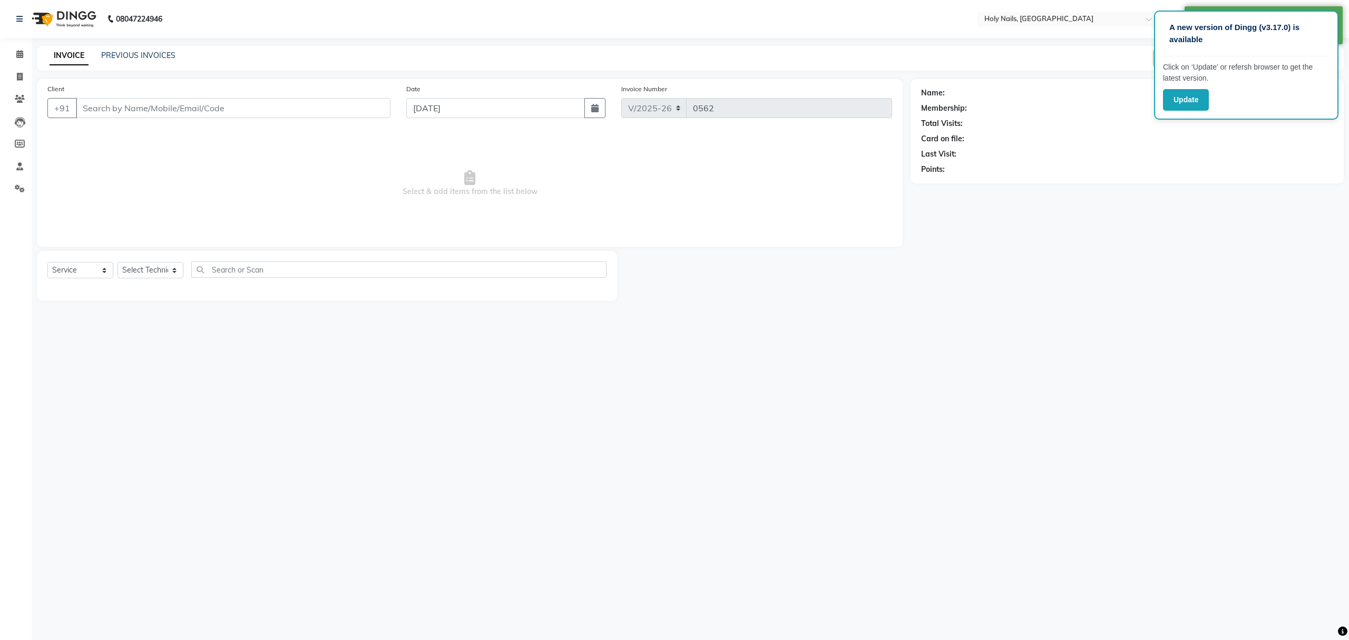
type input "78******29"
select select "62064"
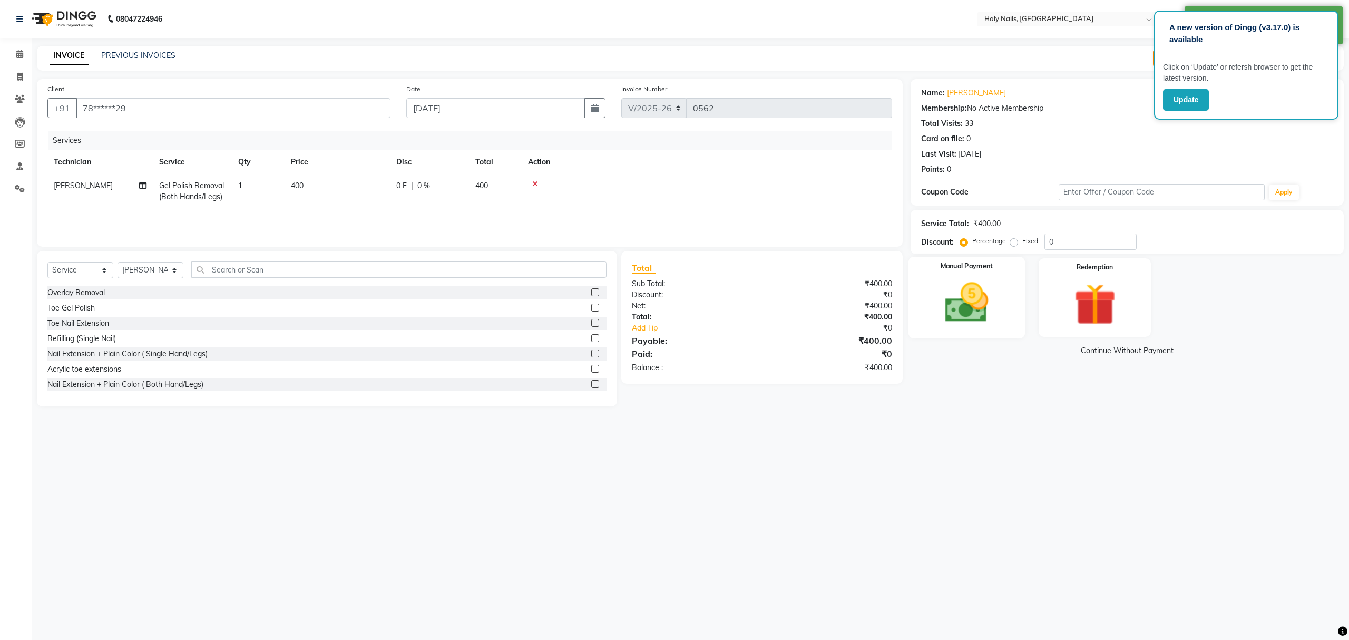
click at [986, 304] on img at bounding box center [966, 303] width 71 height 51
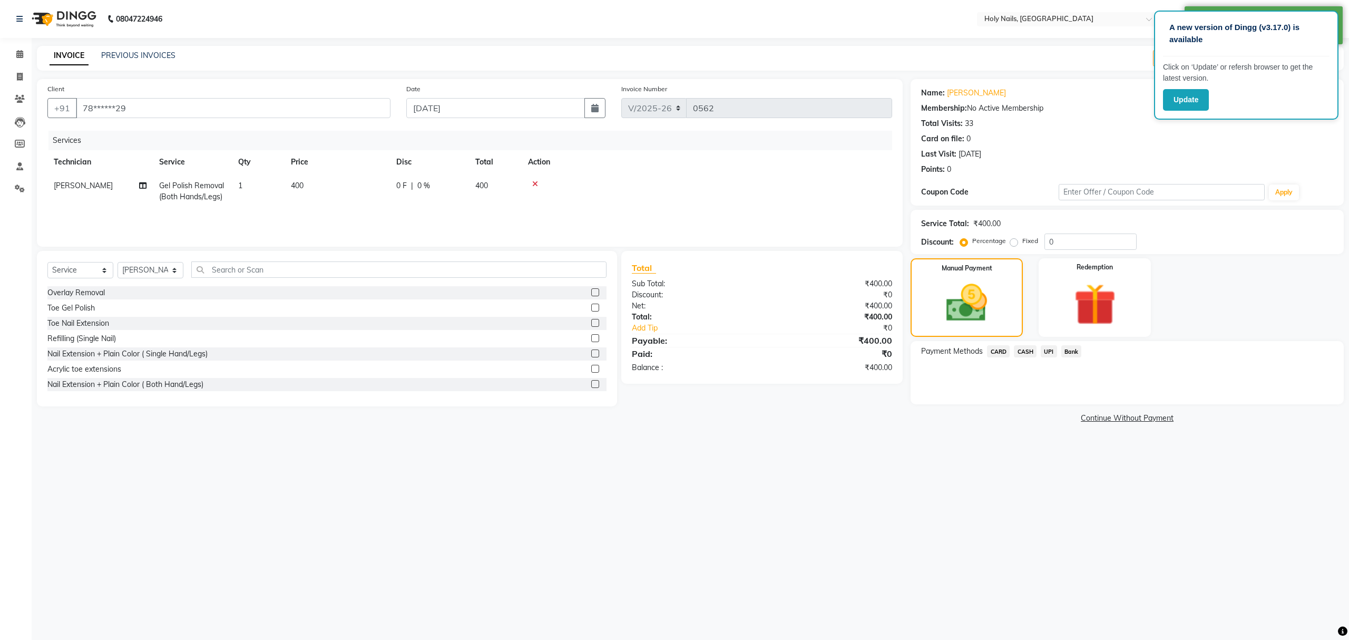
click at [1048, 352] on span "UPI" at bounding box center [1048, 351] width 16 height 12
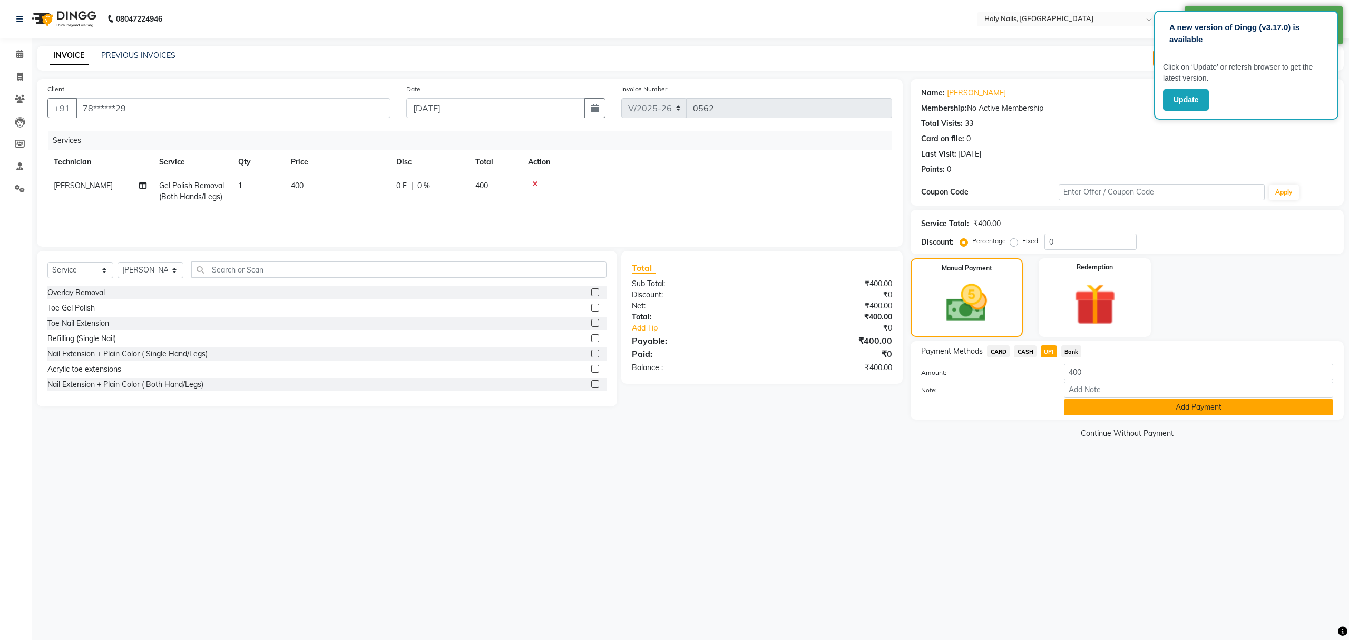
click at [1151, 411] on button "Add Payment" at bounding box center [1198, 407] width 269 height 16
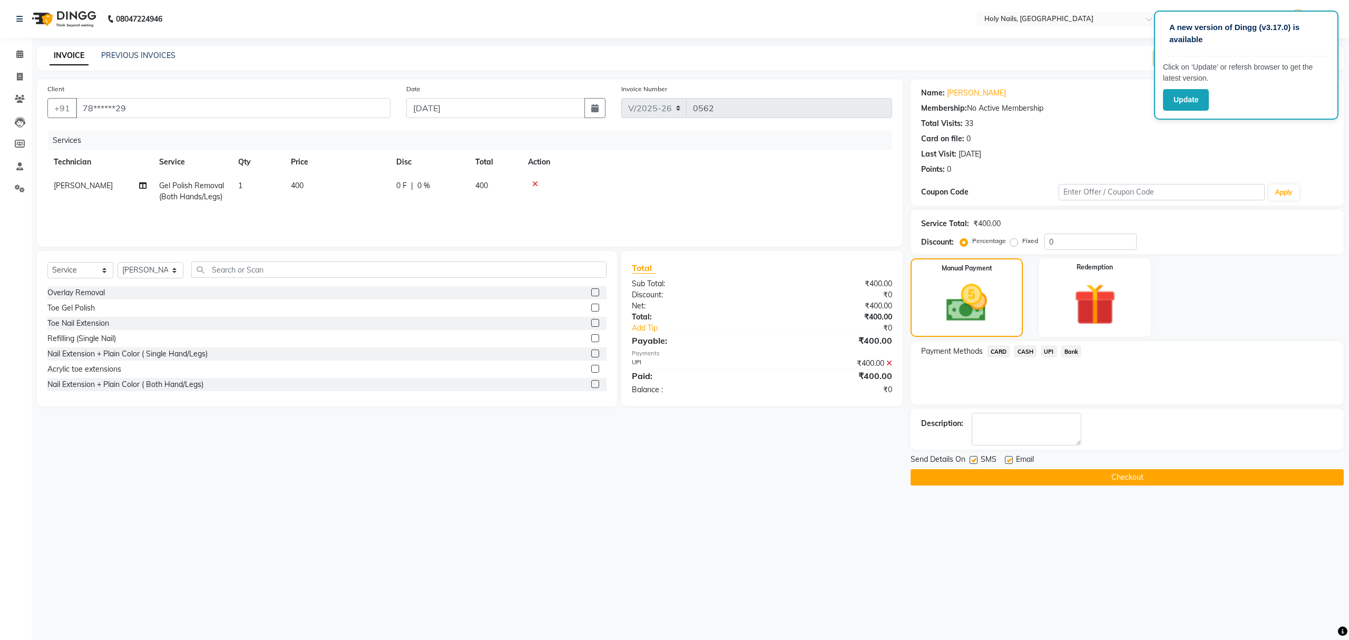
click at [1131, 476] on button "Checkout" at bounding box center [1126, 477] width 433 height 16
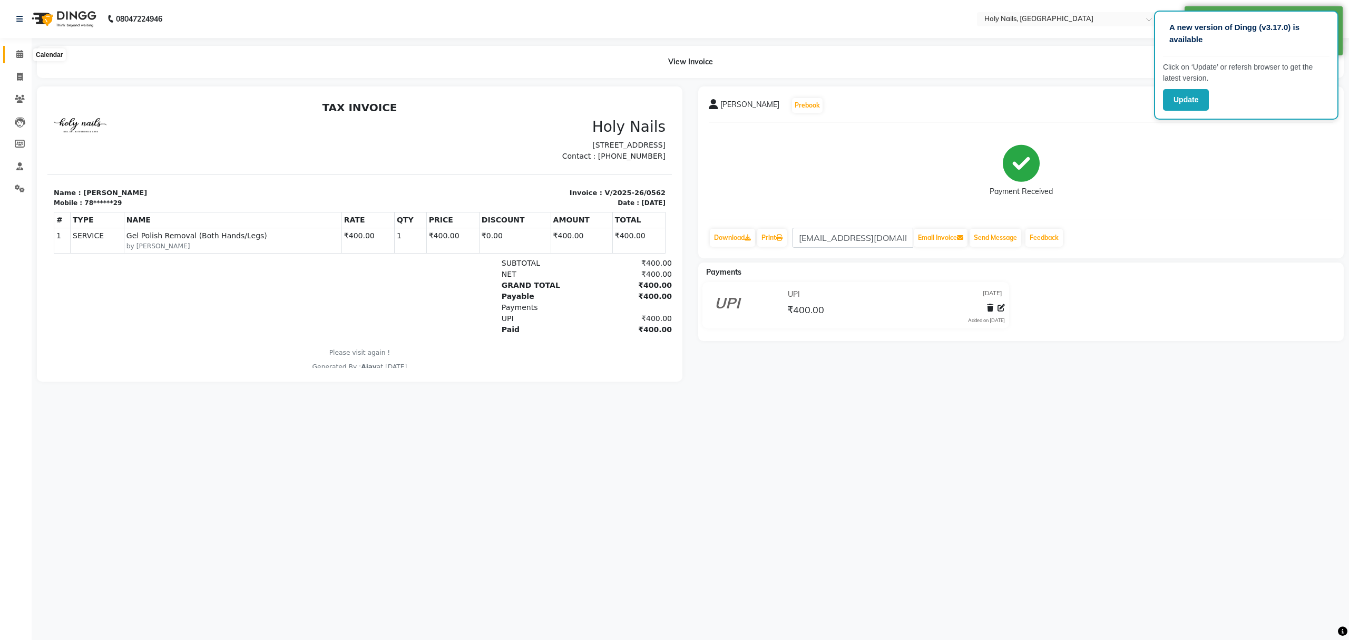
click at [21, 53] on icon at bounding box center [19, 54] width 7 height 8
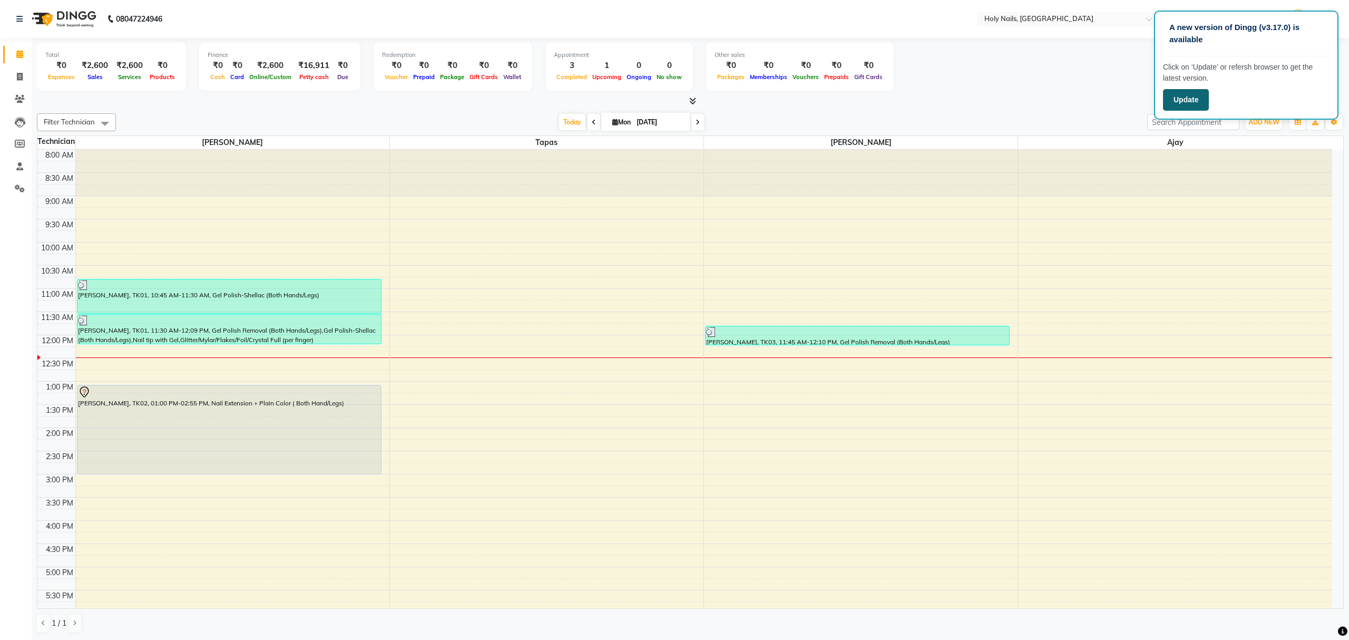
click at [1187, 102] on button "Update" at bounding box center [1186, 100] width 46 height 22
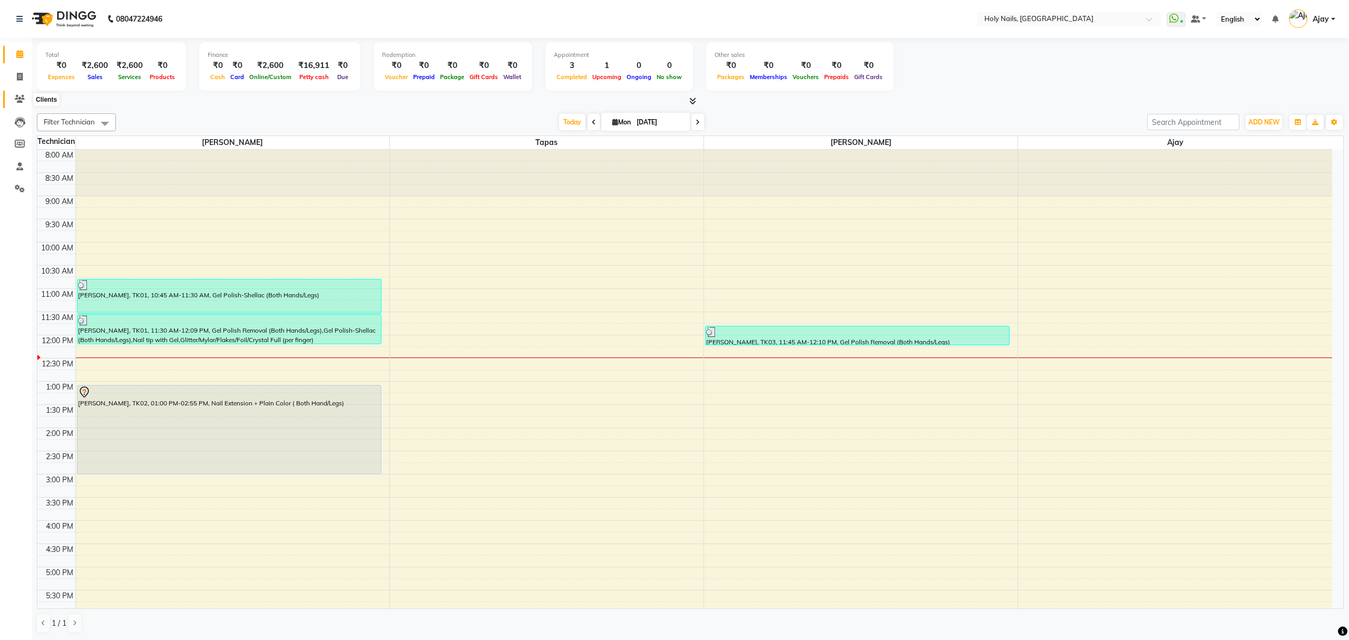
click at [17, 100] on icon at bounding box center [20, 99] width 10 height 8
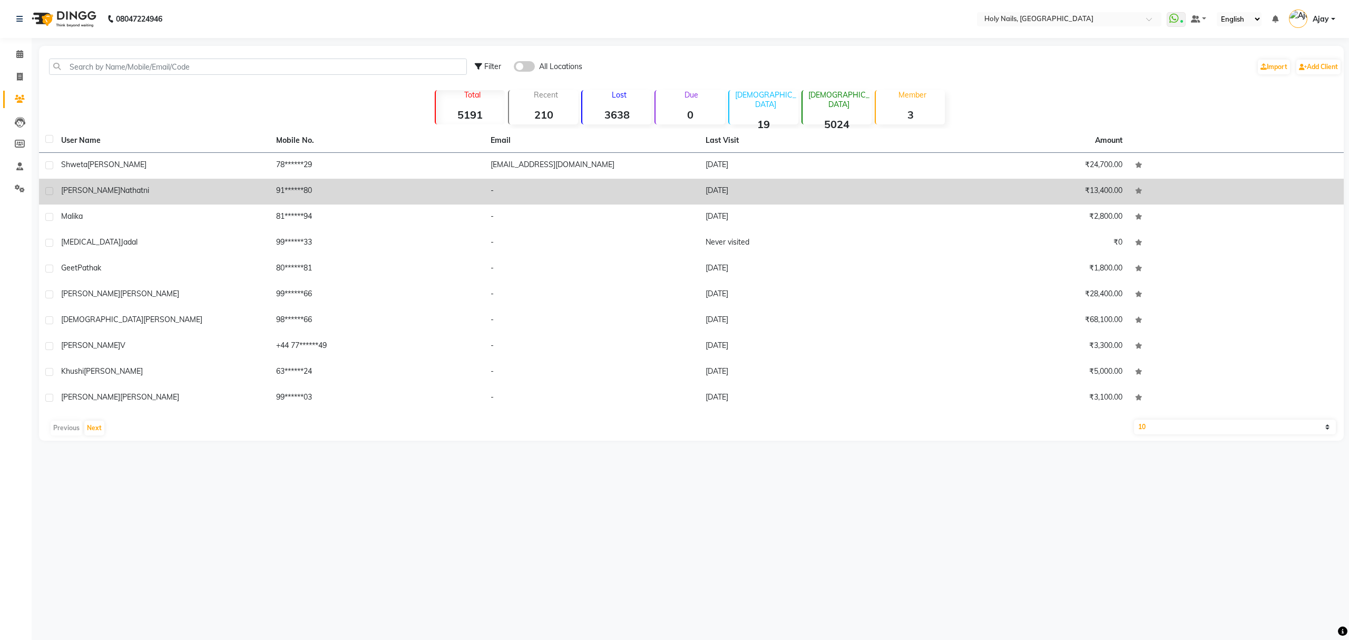
click at [323, 193] on td "91******80" at bounding box center [377, 192] width 215 height 26
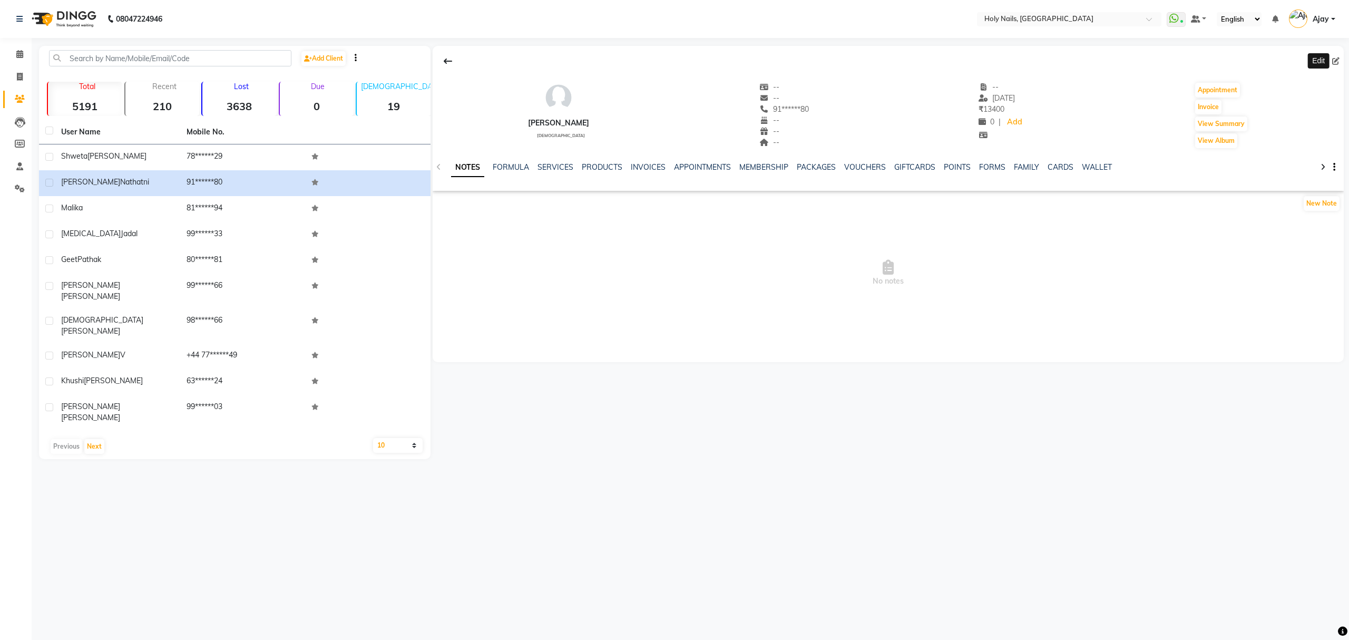
click at [1334, 60] on icon at bounding box center [1335, 60] width 7 height 7
select select "female"
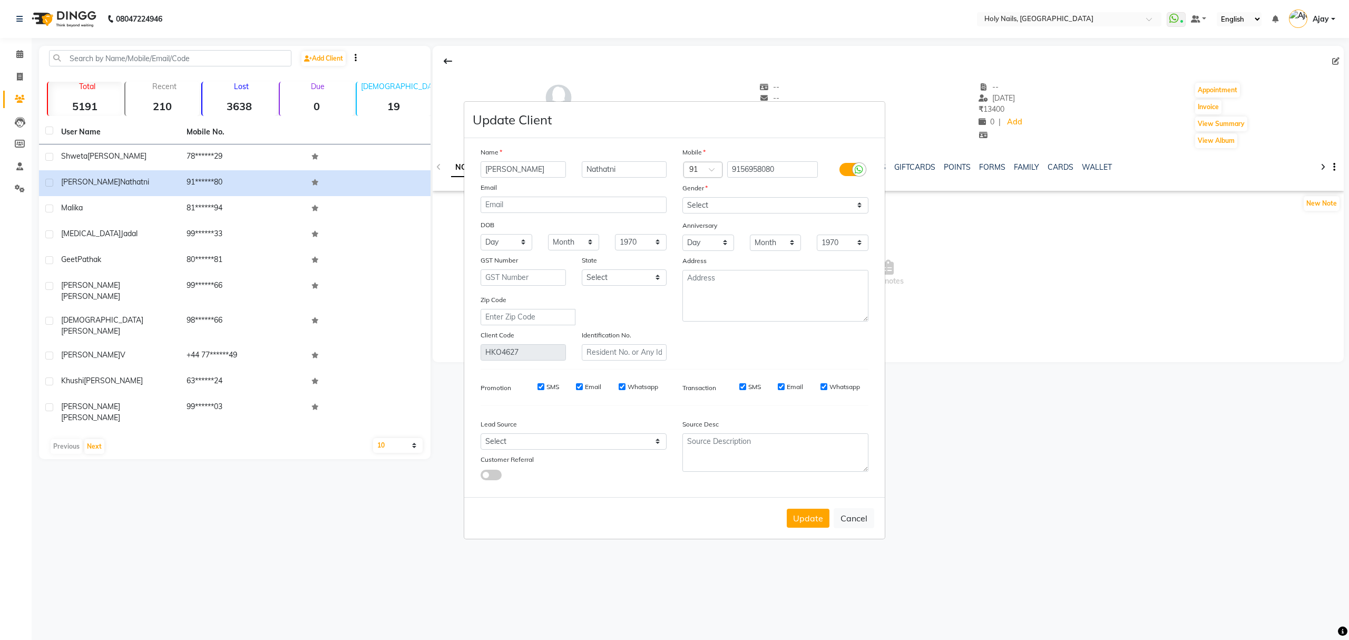
click at [546, 169] on input "Himanshi" at bounding box center [522, 169] width 85 height 16
type input "H"
type input "Shrawani"
click at [637, 167] on input "Nathatni" at bounding box center [624, 169] width 85 height 16
type input "N"
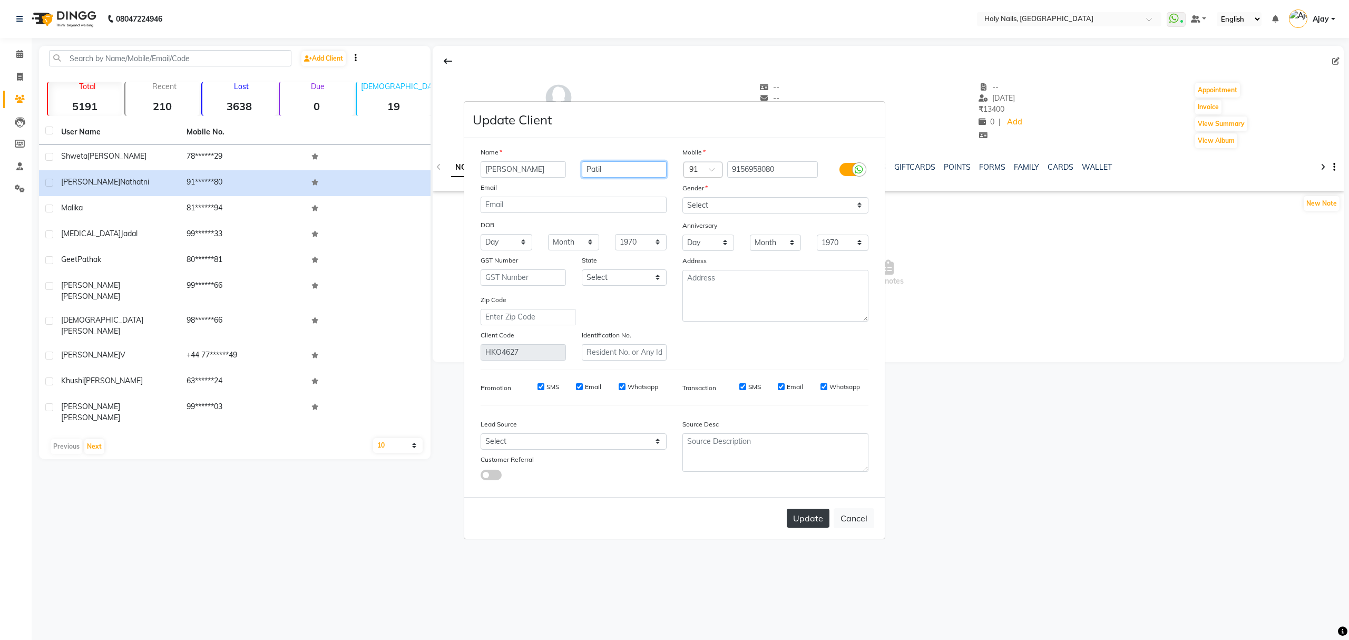
type input "Patil"
click at [808, 511] on button "Update" at bounding box center [808, 517] width 43 height 19
select select
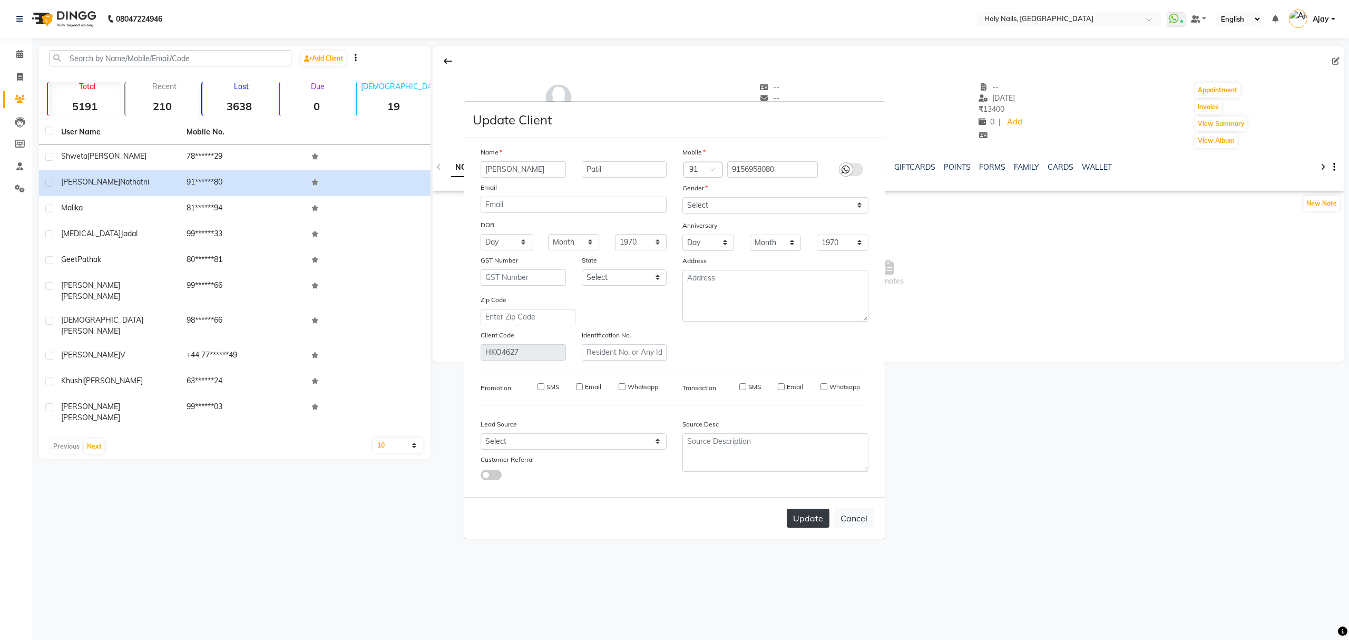
select select
checkbox input "false"
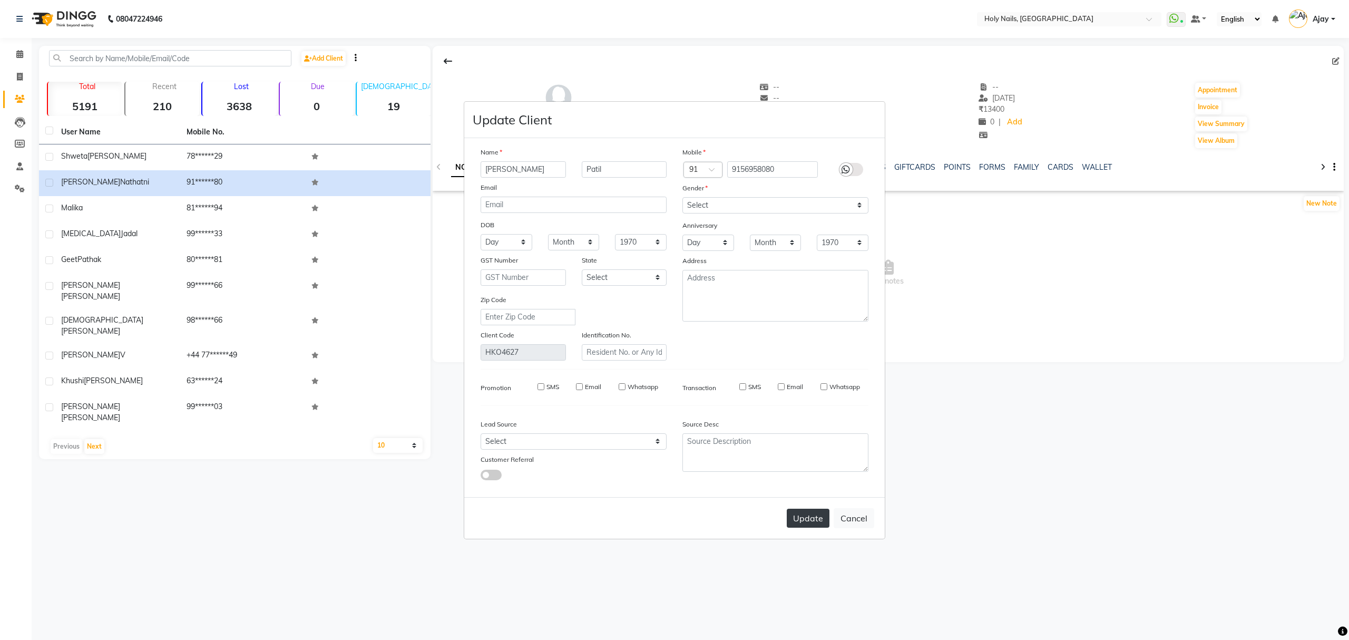
checkbox input "false"
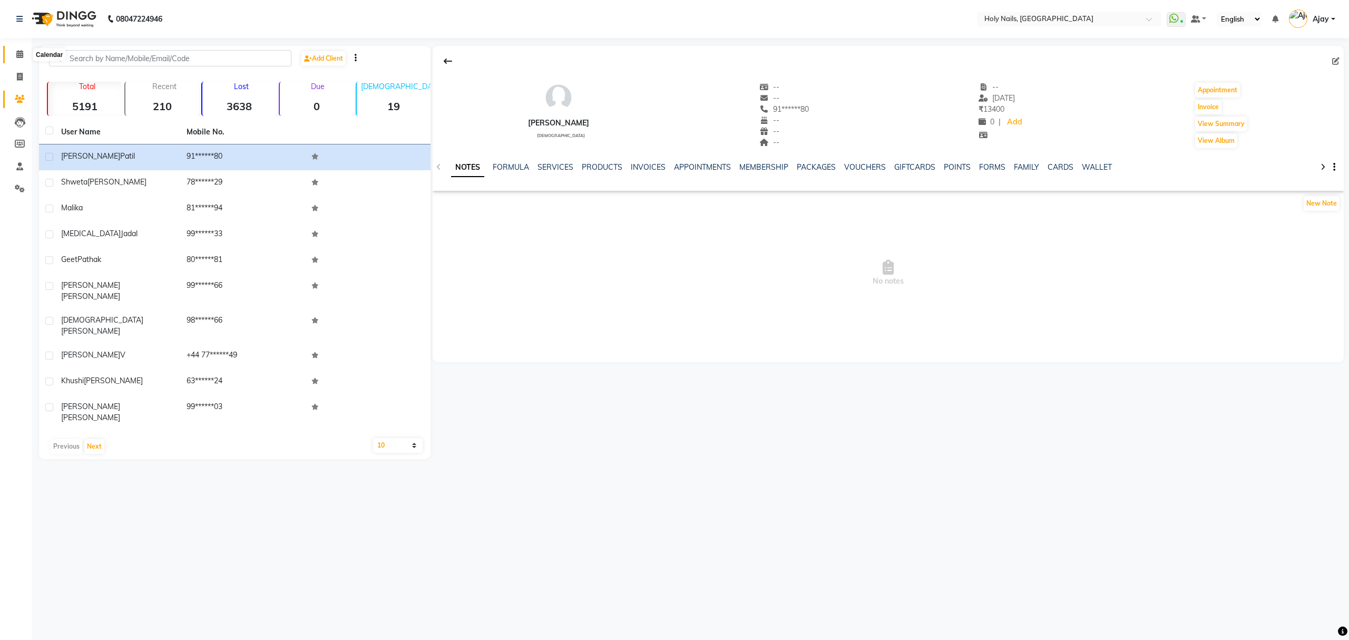
click at [21, 56] on icon at bounding box center [19, 54] width 7 height 8
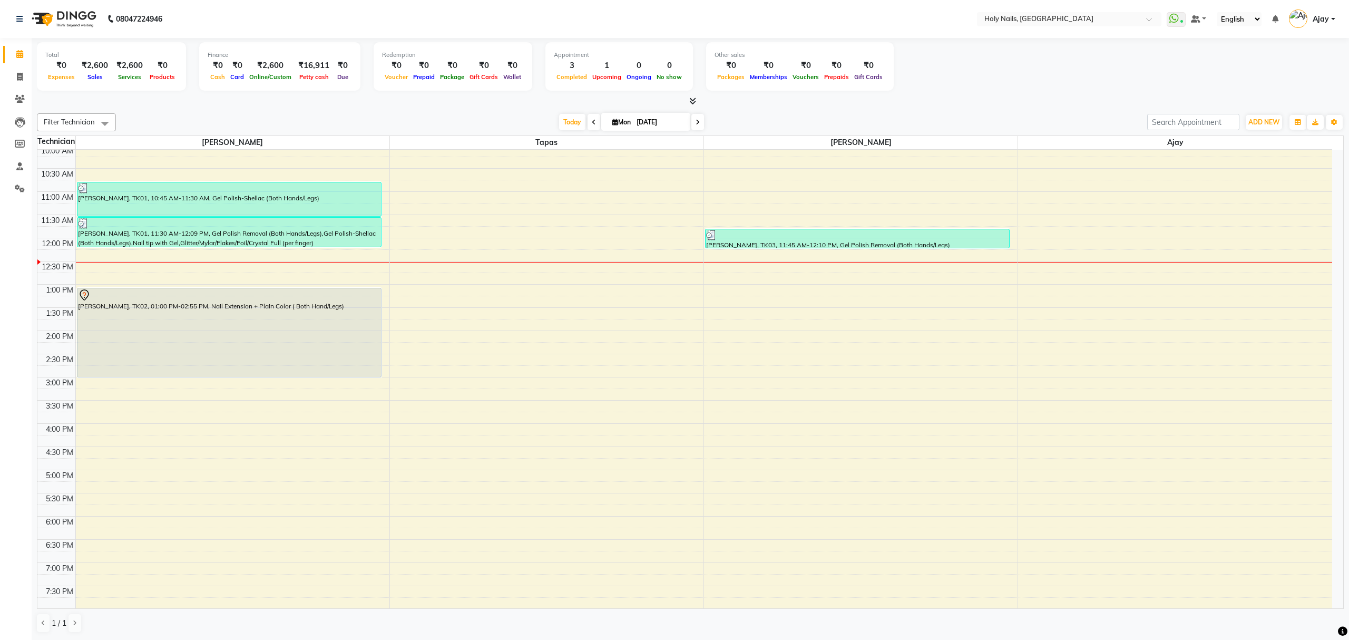
scroll to position [70, 0]
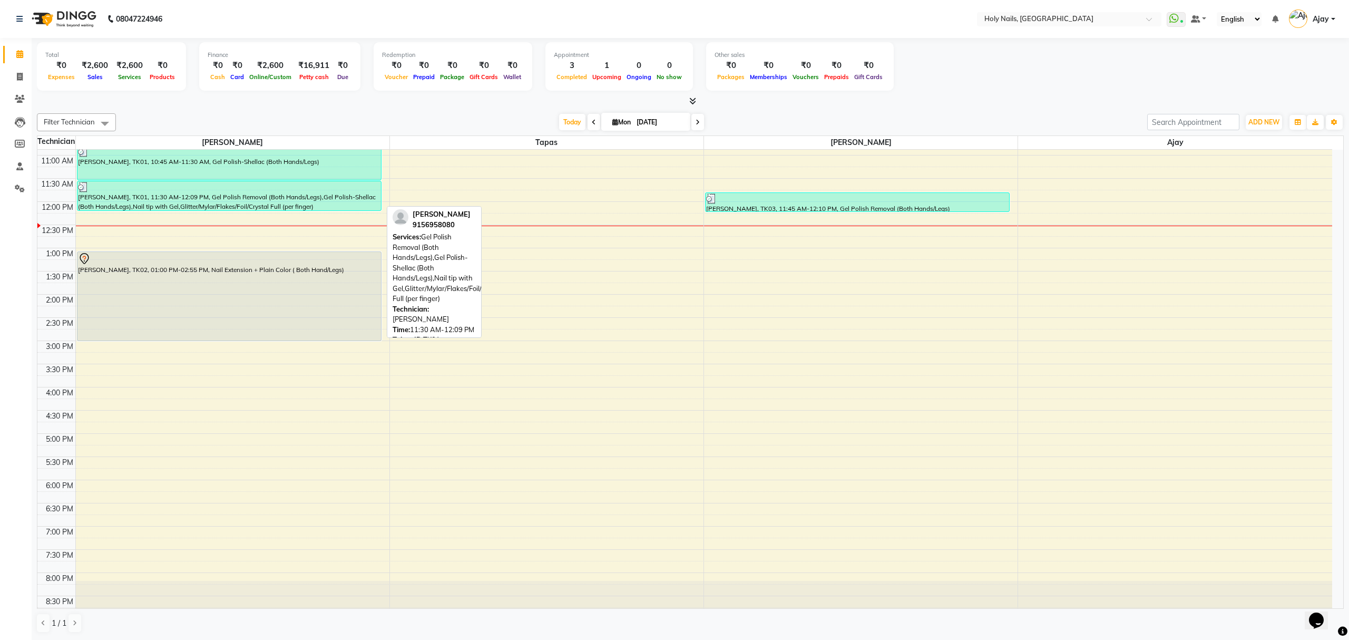
click at [292, 197] on div "[PERSON_NAME], TK01, 11:30 AM-12:09 PM, Gel Polish Removal (Both Hands/Legs),Ge…" at bounding box center [228, 195] width 303 height 29
select select "3"
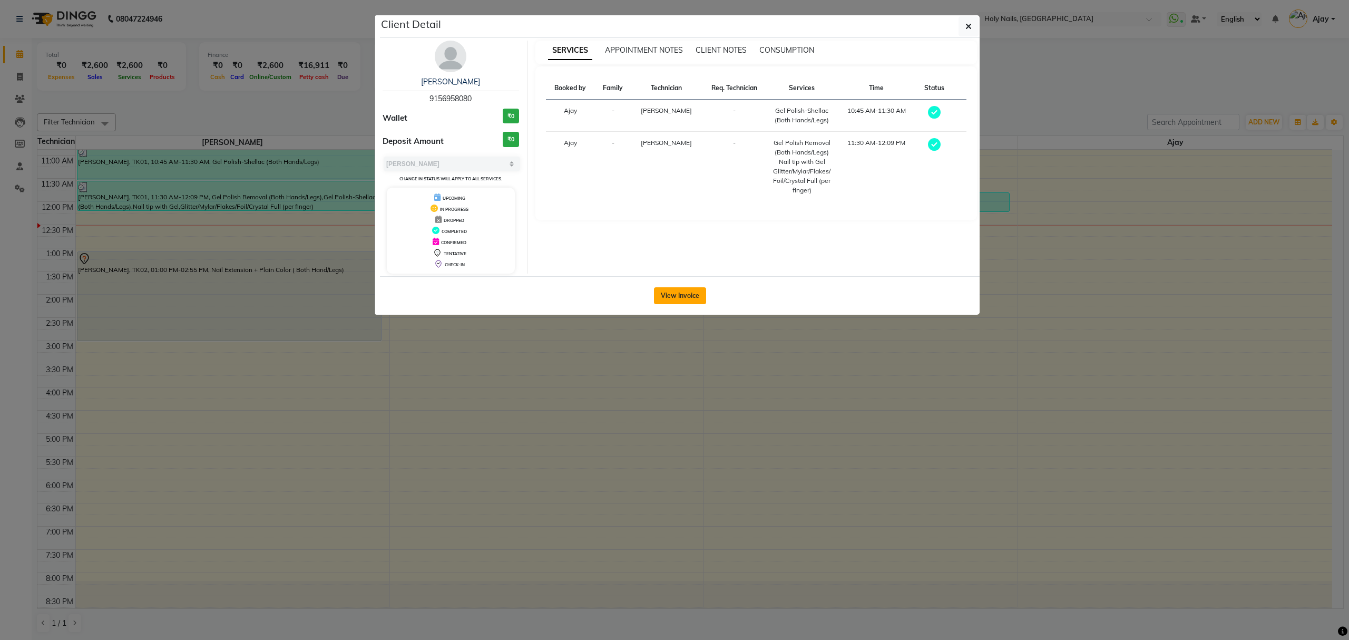
click at [666, 298] on button "View Invoice" at bounding box center [680, 295] width 52 height 17
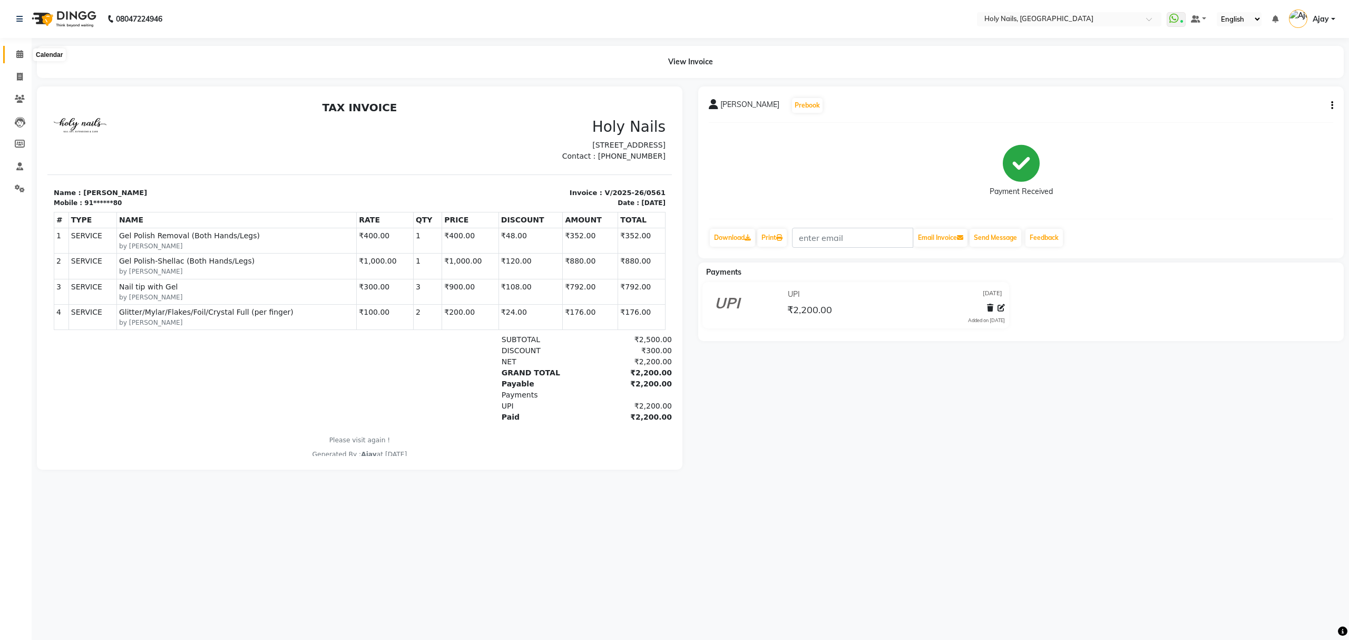
click at [18, 55] on icon at bounding box center [19, 54] width 7 height 8
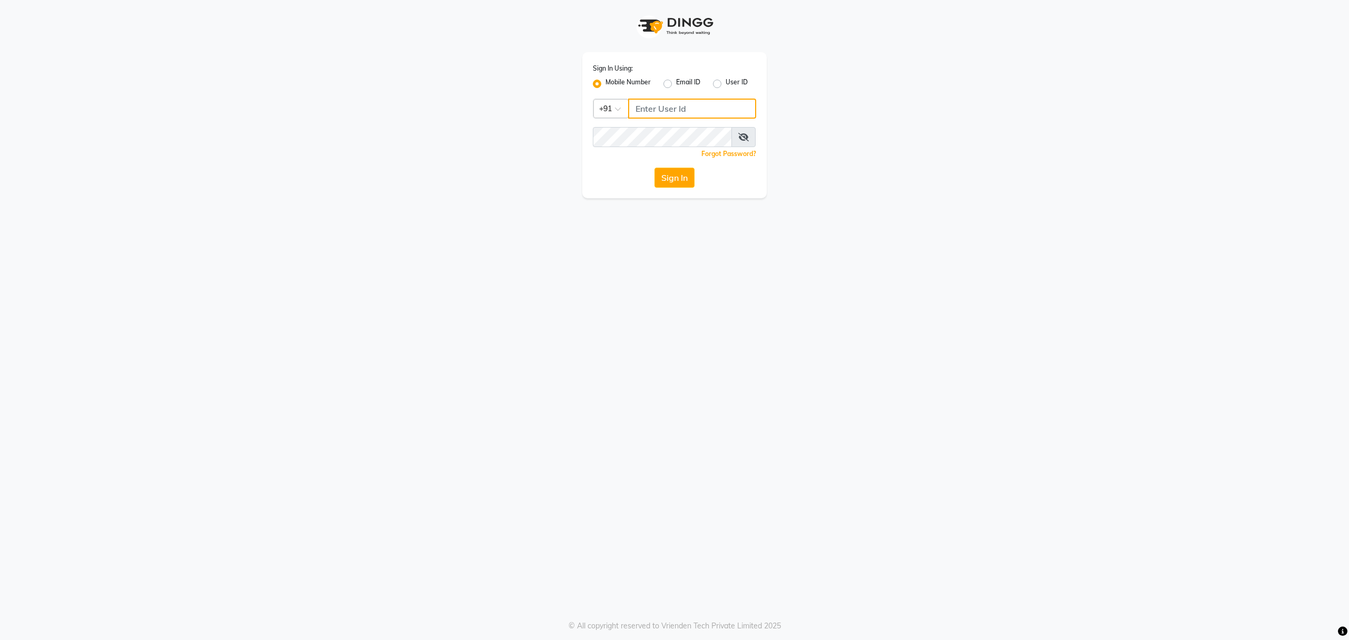
type input "8010688556"
click at [673, 176] on button "Sign In" at bounding box center [674, 178] width 40 height 20
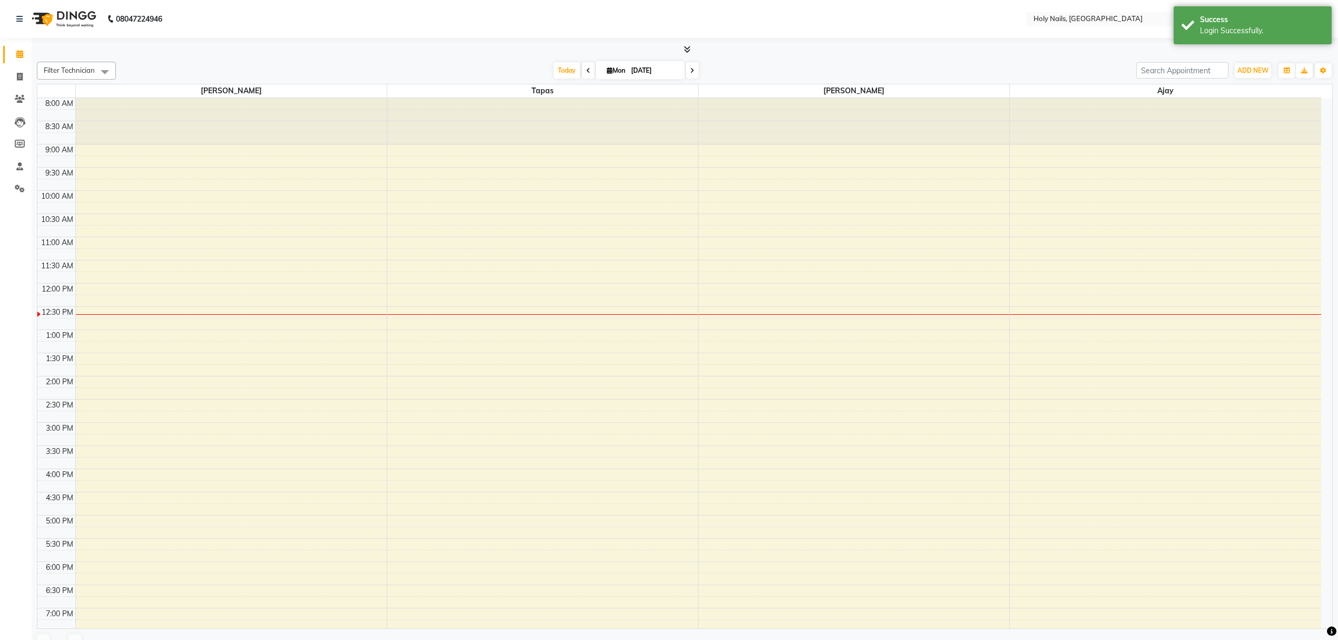
select select "en"
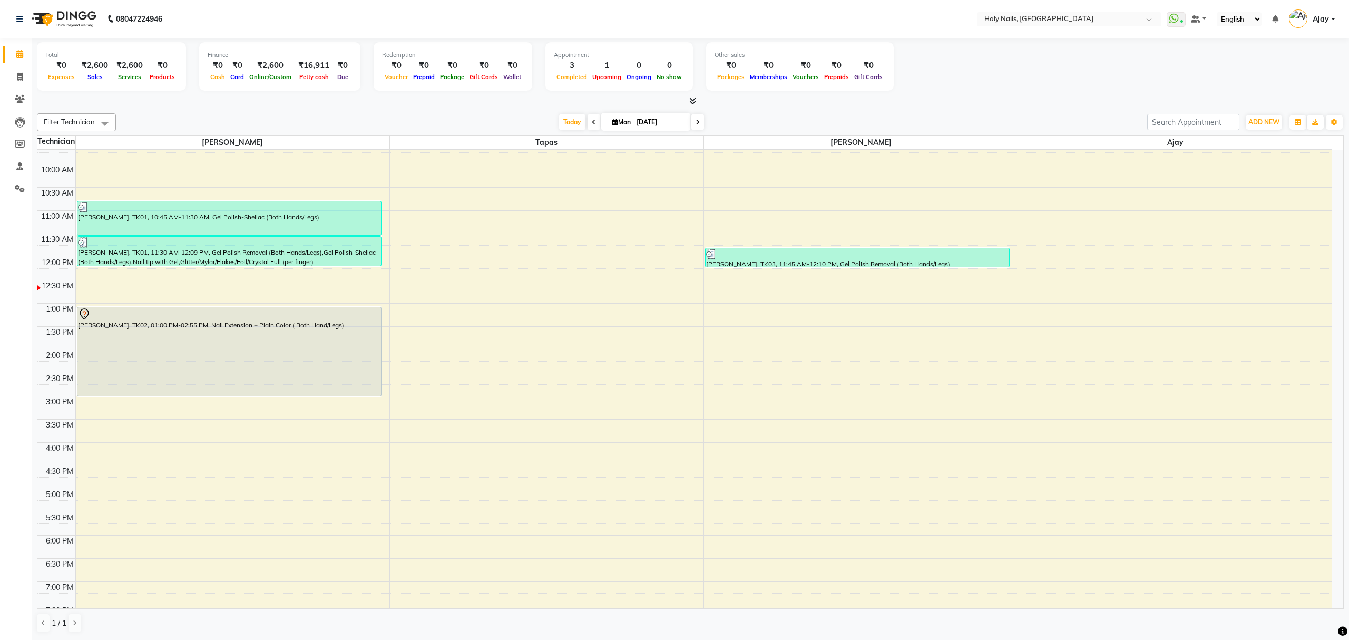
scroll to position [153, 0]
